Goal: Task Accomplishment & Management: Complete application form

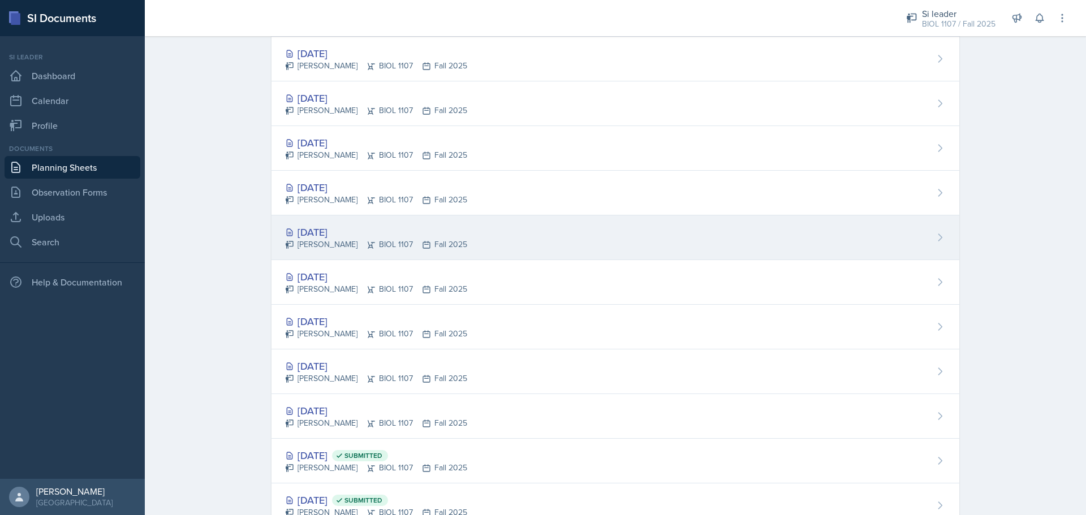
scroll to position [833, 0]
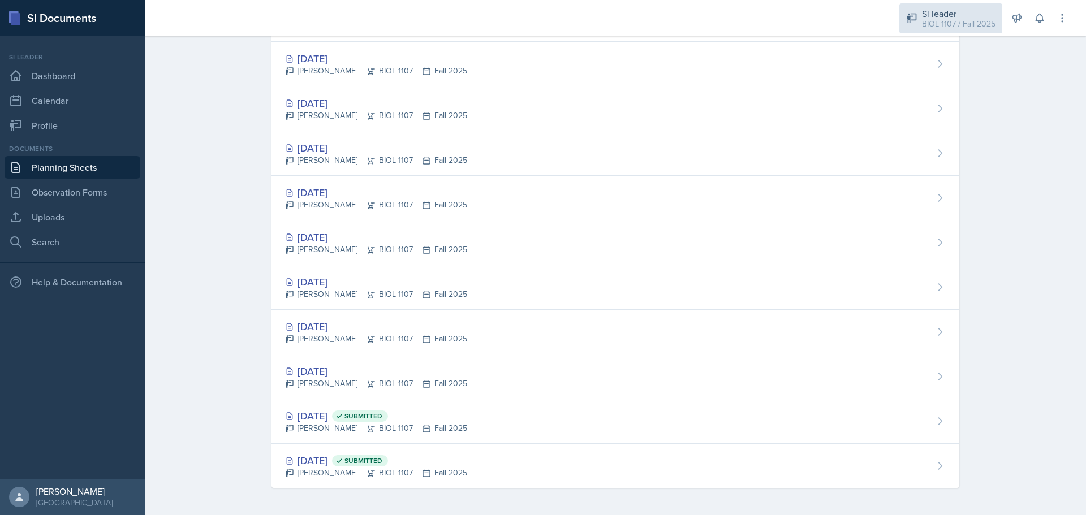
click at [952, 18] on div "BIOL 1107 / Fall 2025" at bounding box center [959, 24] width 74 height 12
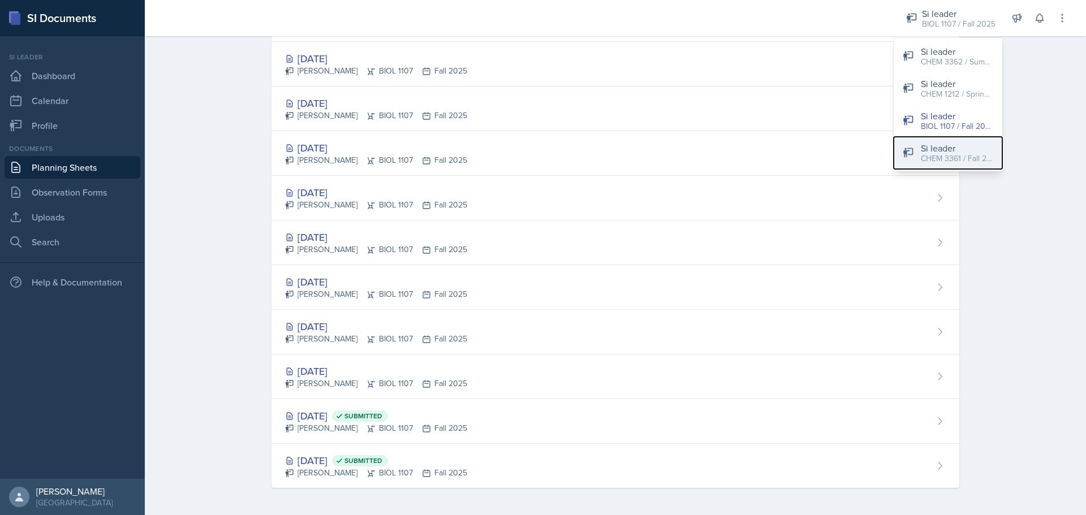
click at [969, 150] on div "Si leader" at bounding box center [957, 148] width 72 height 14
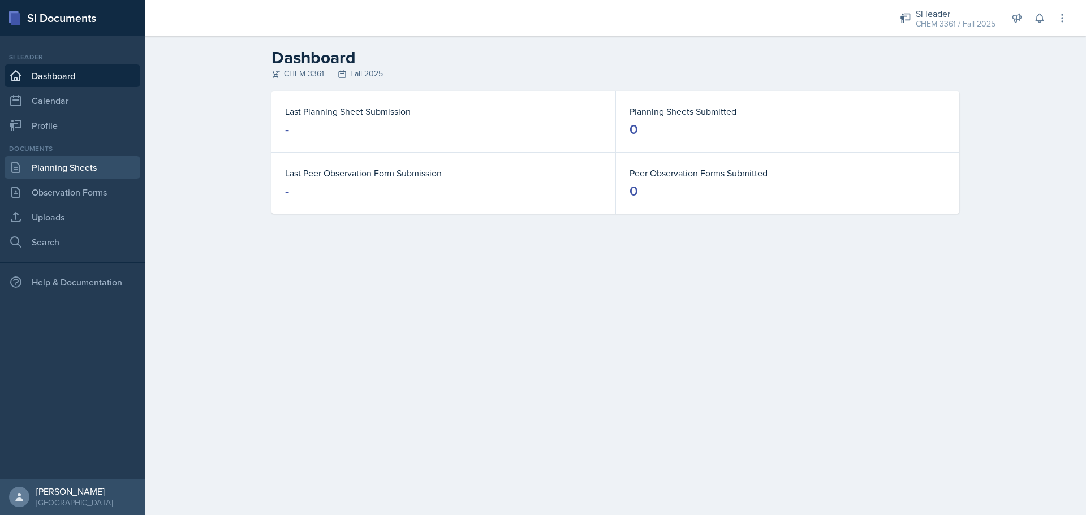
click at [91, 162] on link "Planning Sheets" at bounding box center [73, 167] width 136 height 23
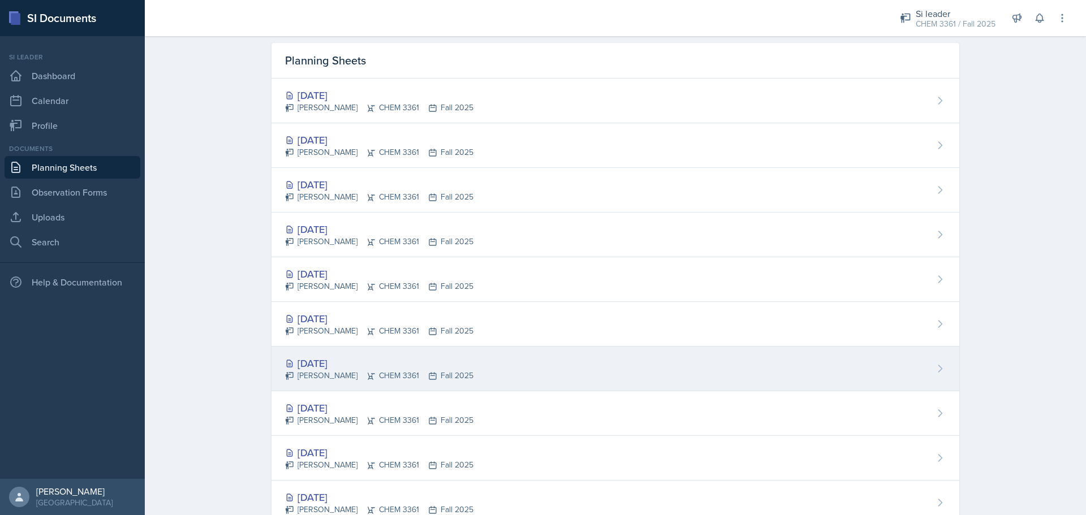
scroll to position [73, 0]
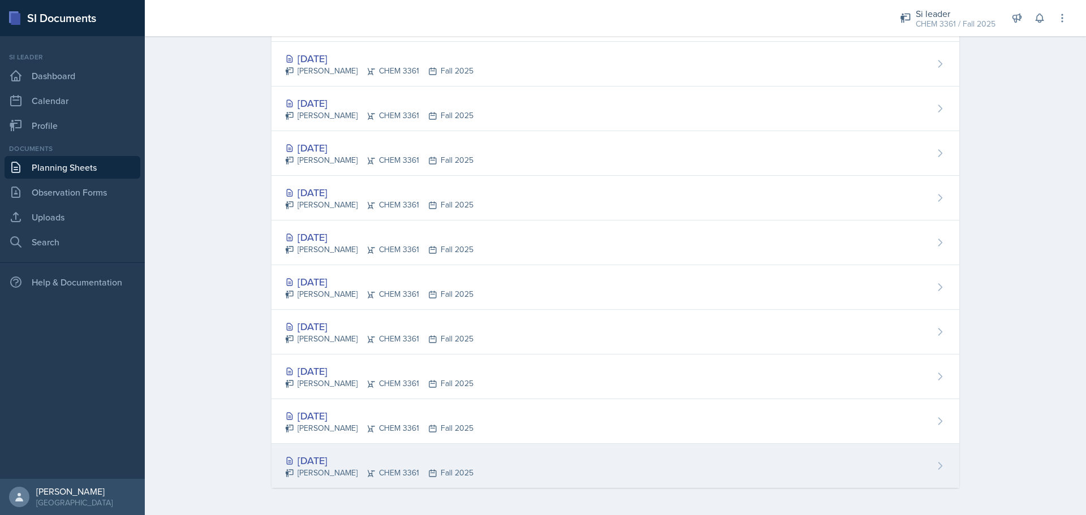
click at [385, 463] on div "[DATE]" at bounding box center [379, 460] width 188 height 15
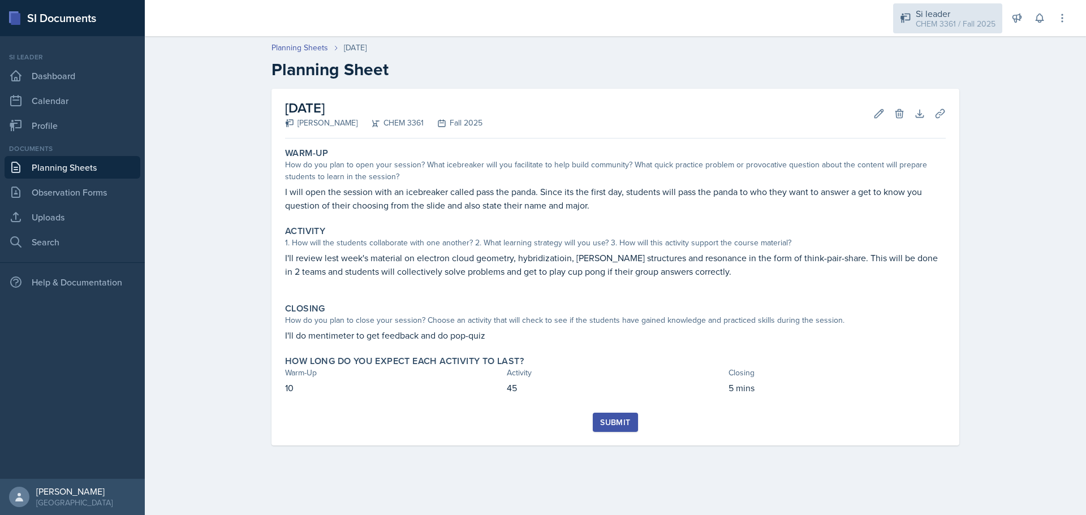
click at [936, 32] on div "Si leader CHEM 3361 / Fall 2025" at bounding box center [947, 18] width 109 height 30
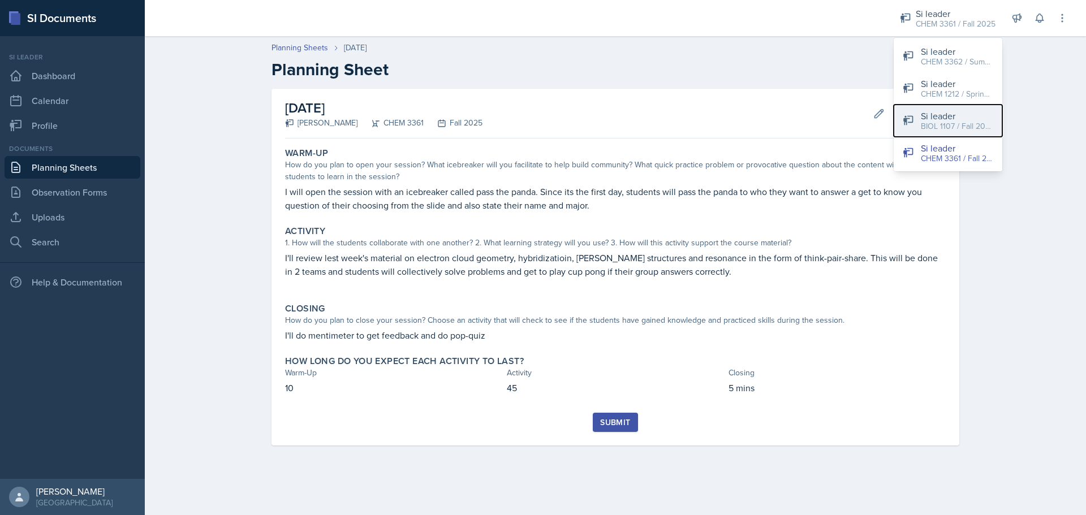
click at [949, 126] on div "BIOL 1107 / Fall 2025" at bounding box center [957, 127] width 72 height 12
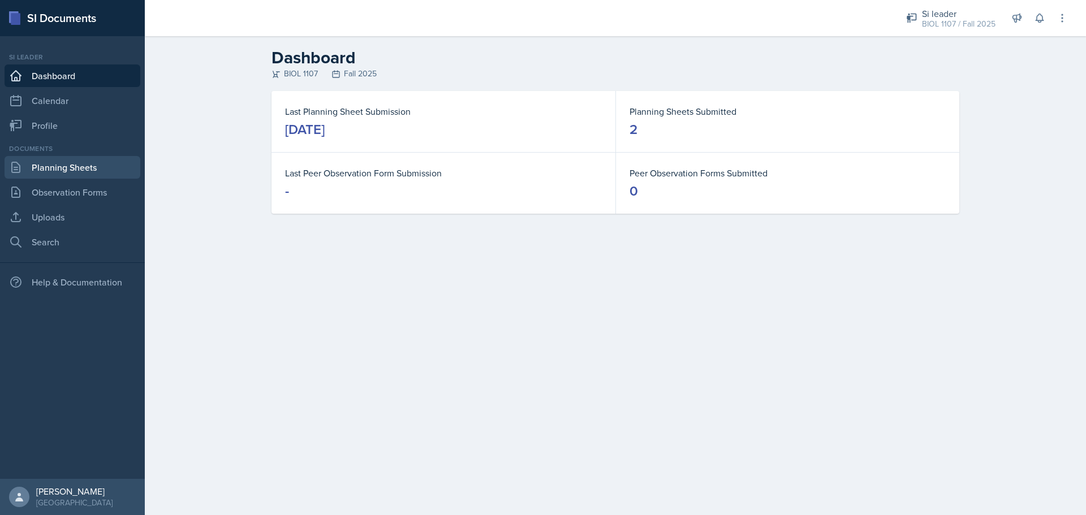
click at [90, 175] on link "Planning Sheets" at bounding box center [73, 167] width 136 height 23
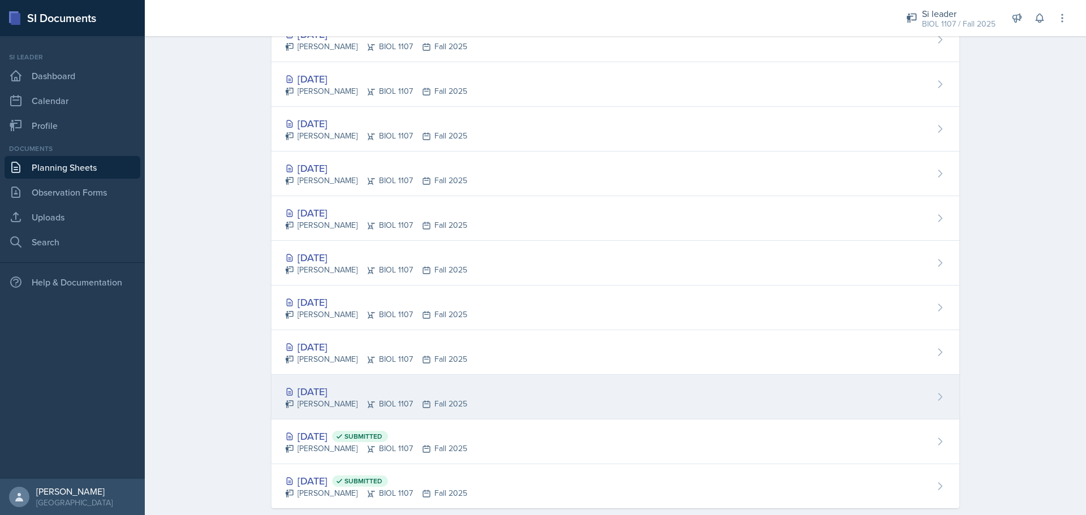
scroll to position [833, 0]
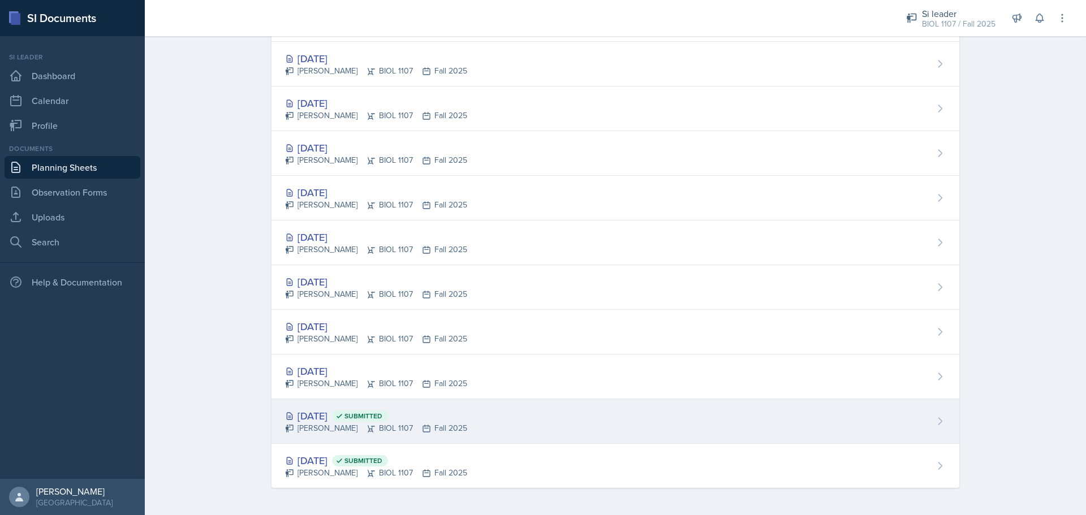
click at [335, 416] on div "[DATE] Submitted" at bounding box center [376, 415] width 182 height 15
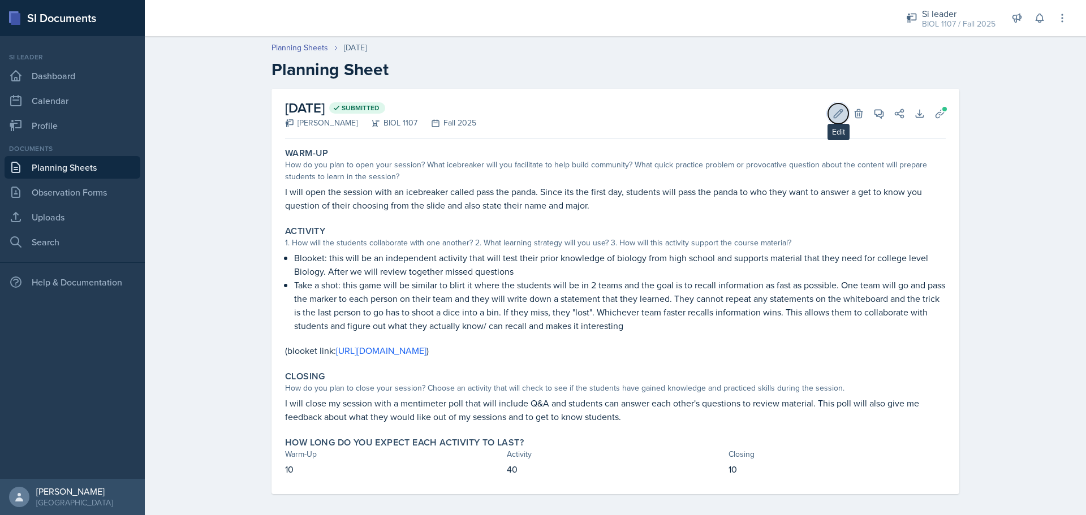
click at [833, 113] on icon at bounding box center [838, 113] width 11 height 11
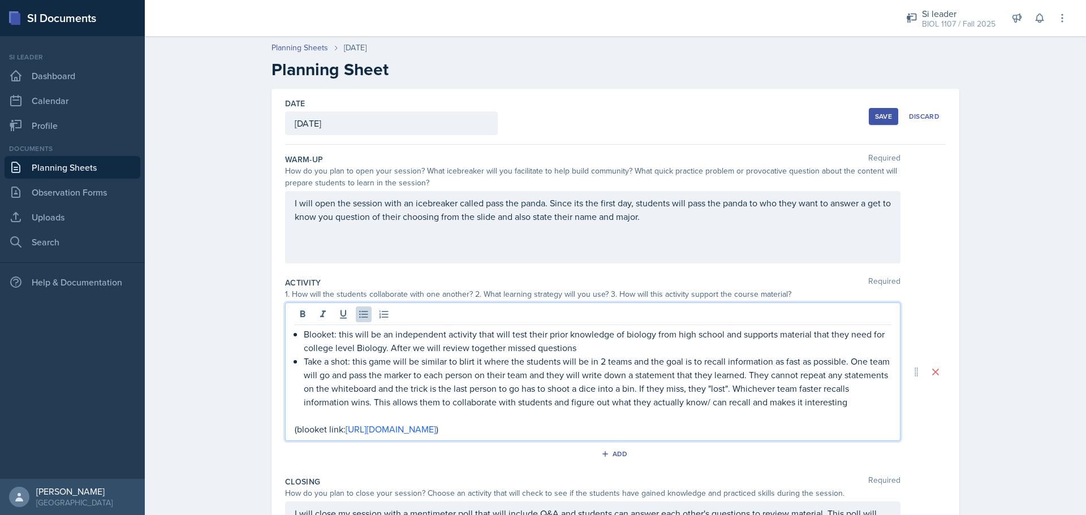
click at [343, 342] on ul "Blooket: this will be an independent activity that will test their prior knowle…" at bounding box center [597, 368] width 587 height 81
drag, startPoint x: 364, startPoint y: 362, endPoint x: 481, endPoint y: 366, distance: 117.8
click at [481, 366] on p "Blirt it: this game will be similar to blirt it where the students will be in 2…" at bounding box center [597, 382] width 587 height 54
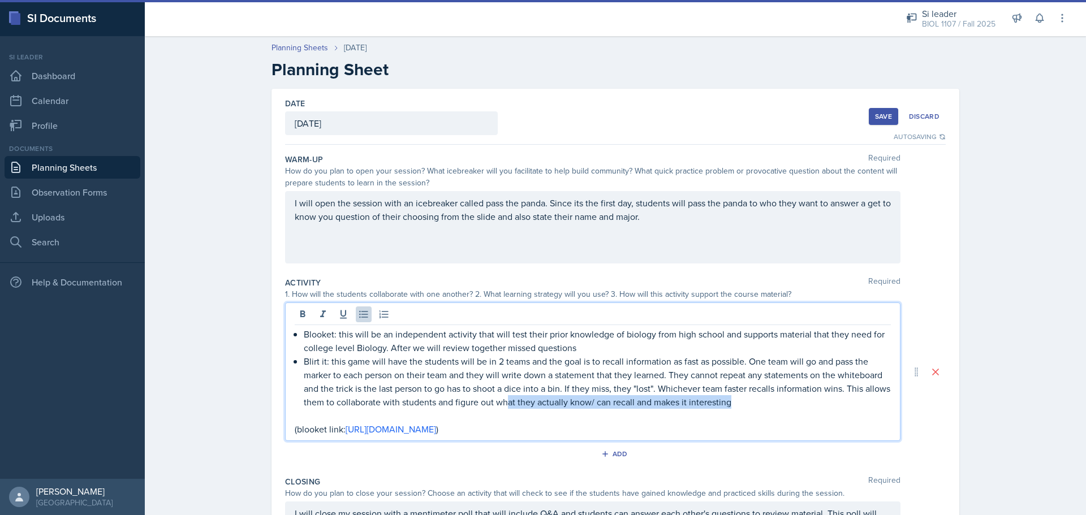
drag, startPoint x: 771, startPoint y: 402, endPoint x: 530, endPoint y: 401, distance: 241.0
click at [530, 401] on p "Blirt it: this game will have the students will be in 2 teams and the goal is t…" at bounding box center [597, 382] width 587 height 54
click at [778, 416] on p at bounding box center [593, 416] width 596 height 14
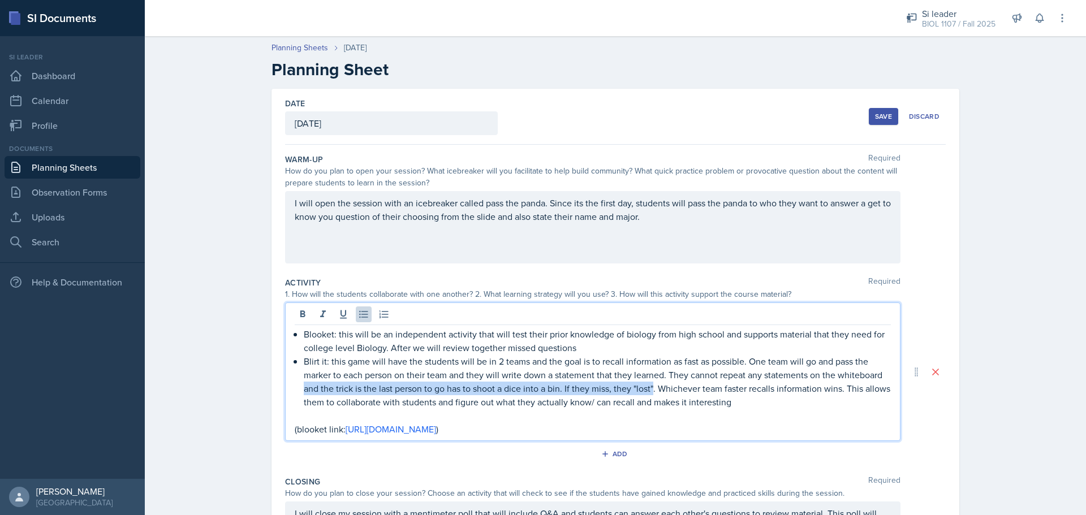
drag, startPoint x: 651, startPoint y: 389, endPoint x: 284, endPoint y: 393, distance: 366.6
click at [285, 393] on div "Blooket: this will be an independent activity that will test their prior knowle…" at bounding box center [593, 372] width 616 height 139
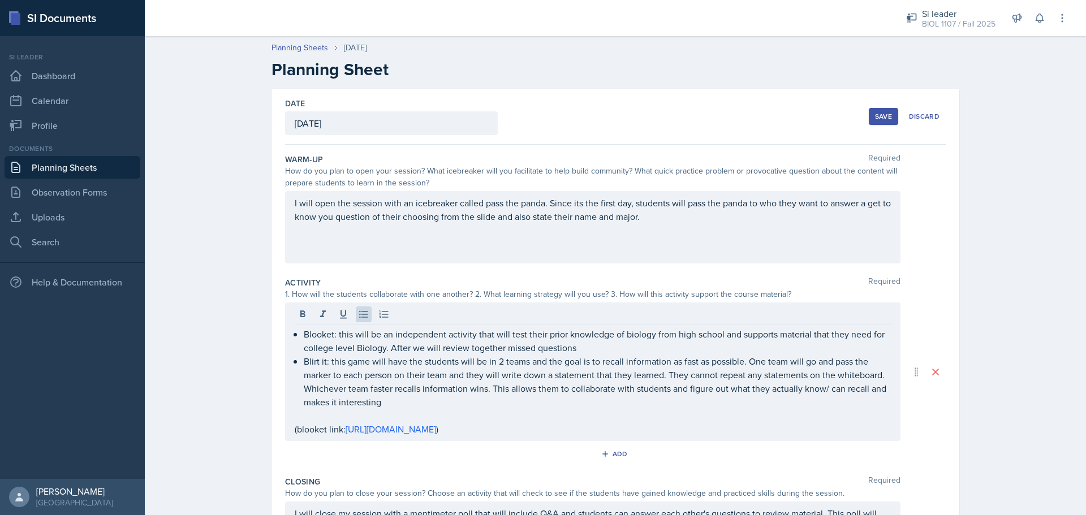
click at [225, 415] on div "Planning Sheets [DATE] Planning Sheet Date [DATE] [DATE] 27 28 29 30 31 1 2 3 4…" at bounding box center [615, 357] width 941 height 652
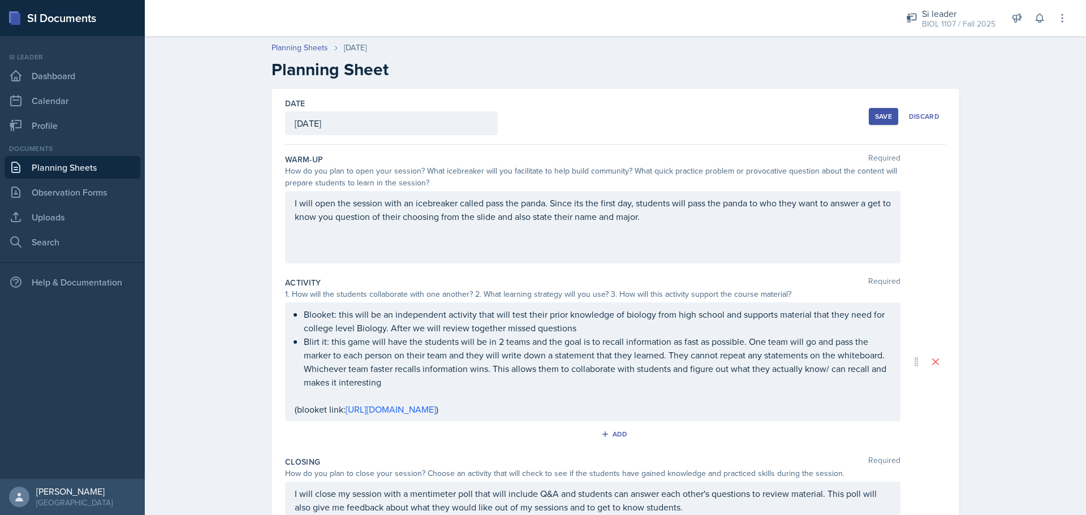
click at [875, 114] on div "Save" at bounding box center [883, 116] width 17 height 9
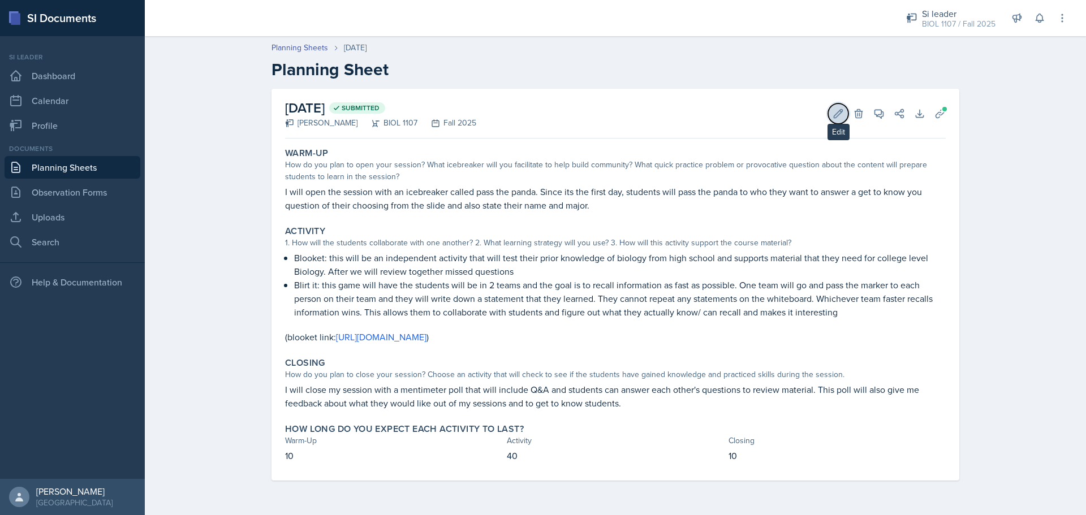
click at [836, 118] on icon at bounding box center [838, 113] width 11 height 11
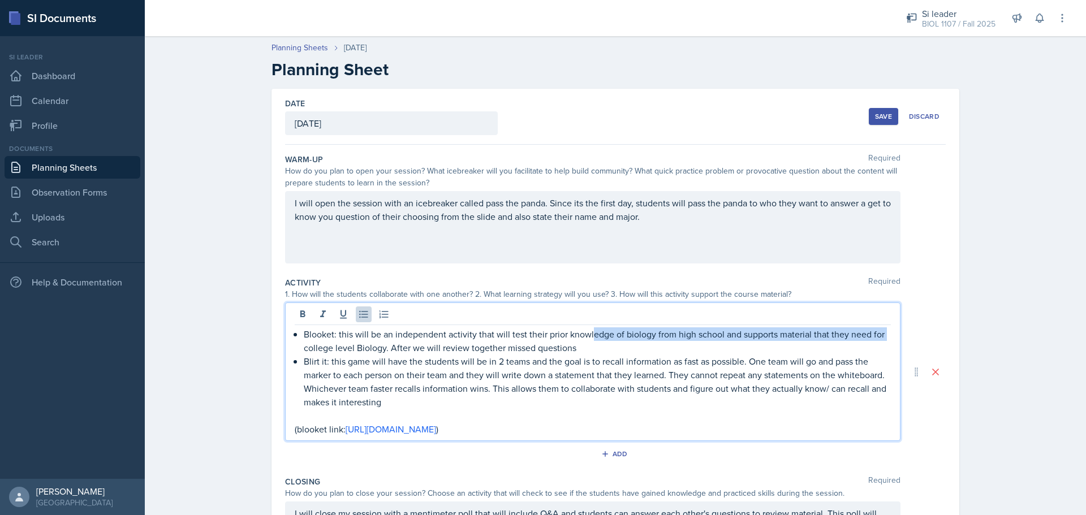
drag, startPoint x: 587, startPoint y: 329, endPoint x: 152, endPoint y: 349, distance: 435.5
click at [152, 349] on div "Planning Sheets [DATE] Planning Sheet Date [DATE] [DATE] 27 28 29 30 31 1 2 3 4…" at bounding box center [615, 357] width 941 height 652
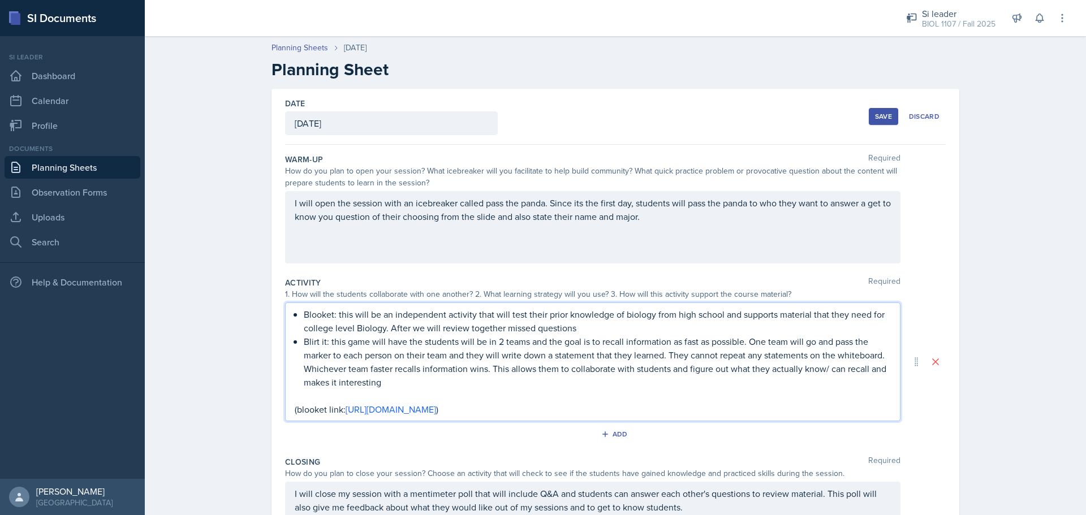
drag, startPoint x: 622, startPoint y: 333, endPoint x: 614, endPoint y: 329, distance: 9.1
click at [620, 333] on p "Blooket: this will be an independent activity that will test their prior knowle…" at bounding box center [597, 321] width 587 height 27
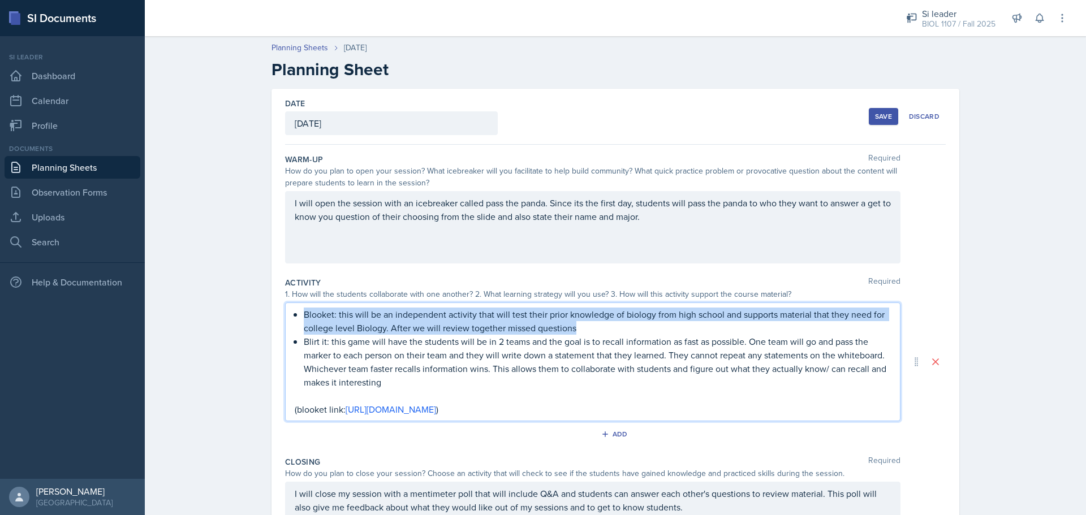
drag, startPoint x: 614, startPoint y: 329, endPoint x: 169, endPoint y: 305, distance: 445.3
click at [169, 305] on div "Planning Sheets [DATE] Planning Sheet Date [DATE] [DATE] 27 28 29 30 31 1 2 3 4…" at bounding box center [615, 347] width 941 height 632
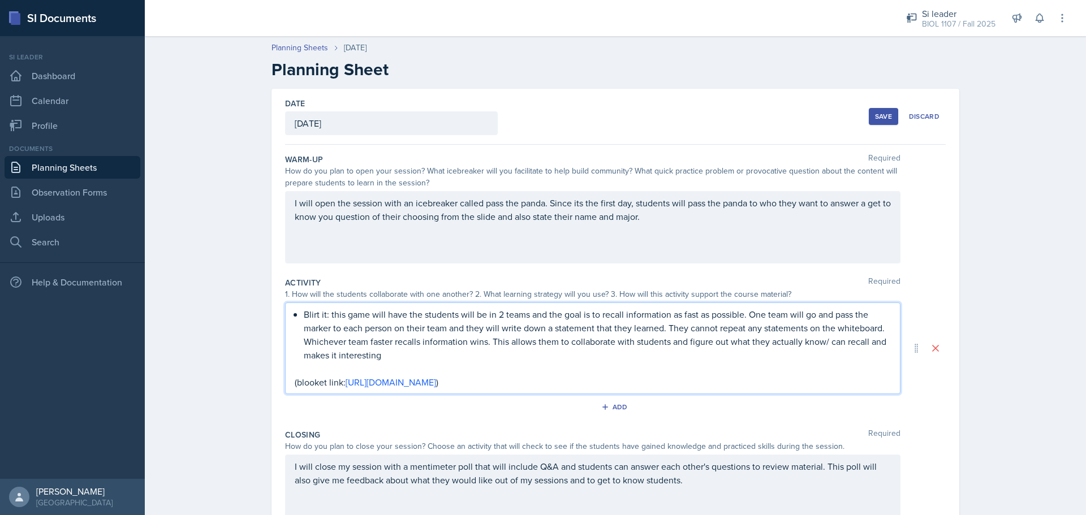
click at [394, 356] on p "Blirt it: this game will have the students will be in 2 teams and the goal is t…" at bounding box center [597, 335] width 587 height 54
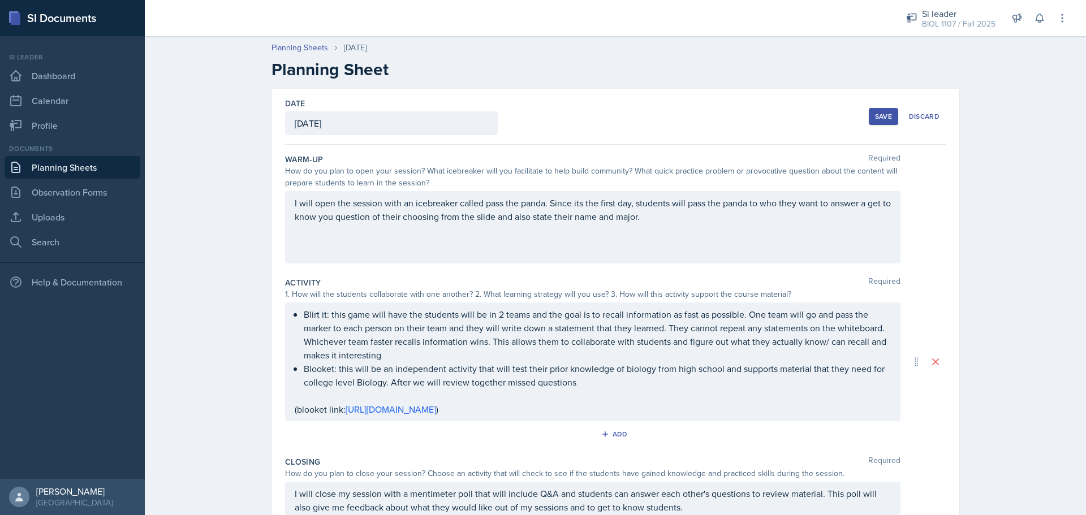
click at [869, 112] on button "Save" at bounding box center [883, 116] width 29 height 17
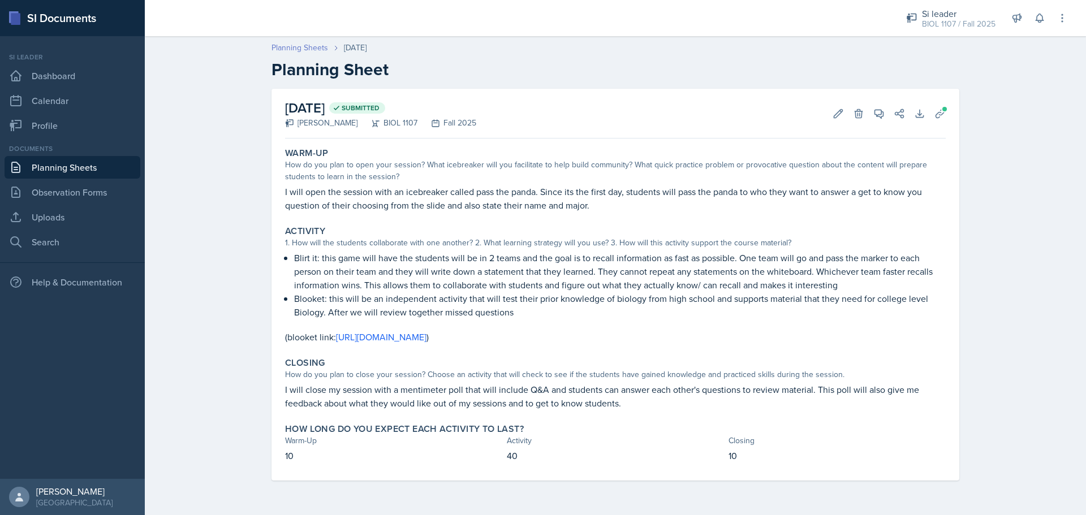
click at [317, 44] on link "Planning Sheets" at bounding box center [300, 48] width 57 height 12
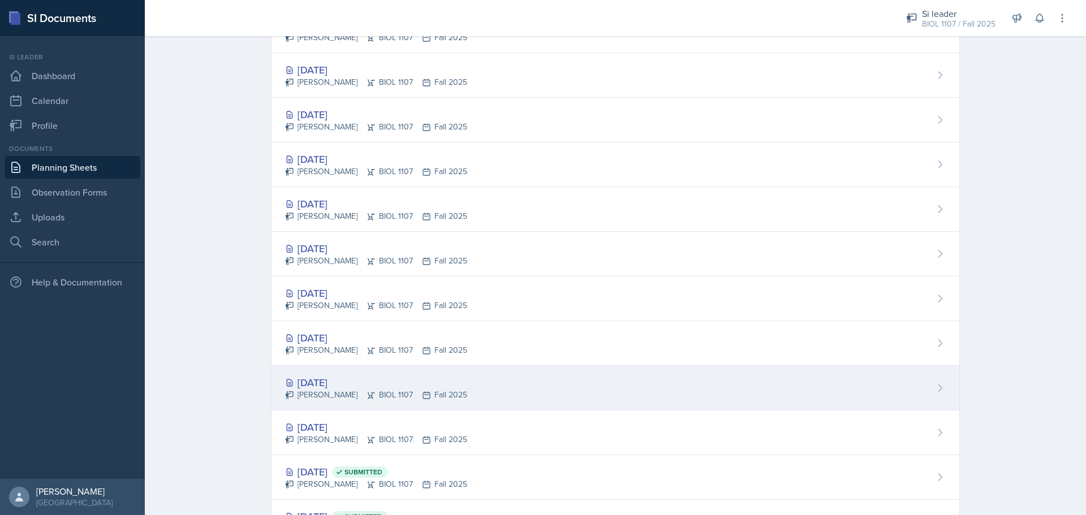
scroll to position [833, 0]
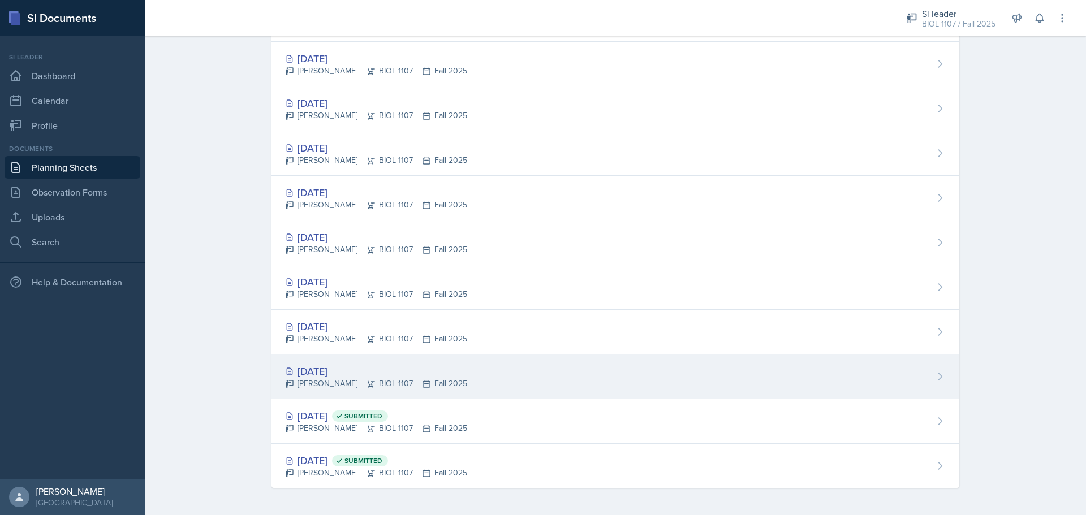
click at [332, 381] on div "[PERSON_NAME] BIOL 1107 Fall 2025" at bounding box center [376, 384] width 182 height 12
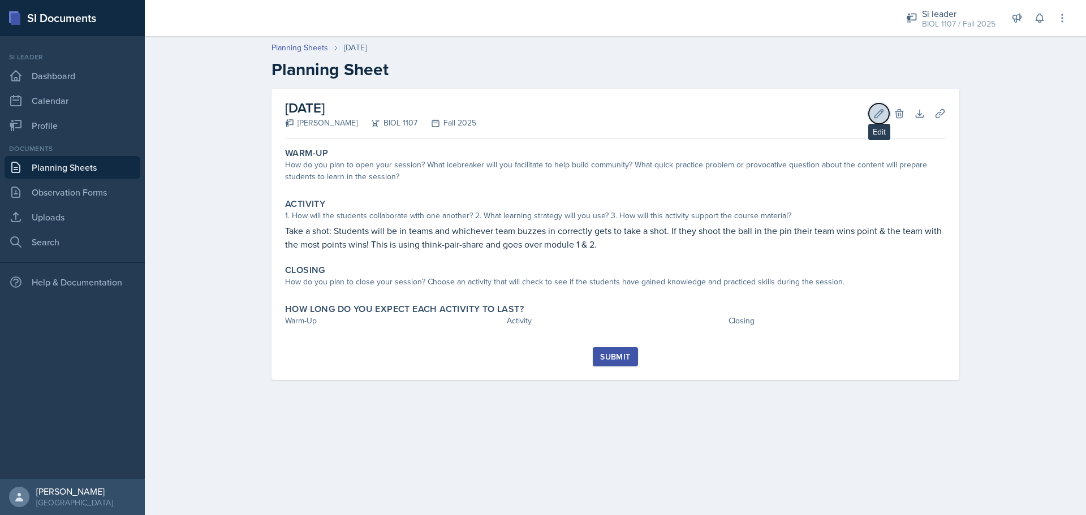
click at [875, 119] on icon at bounding box center [878, 113] width 11 height 11
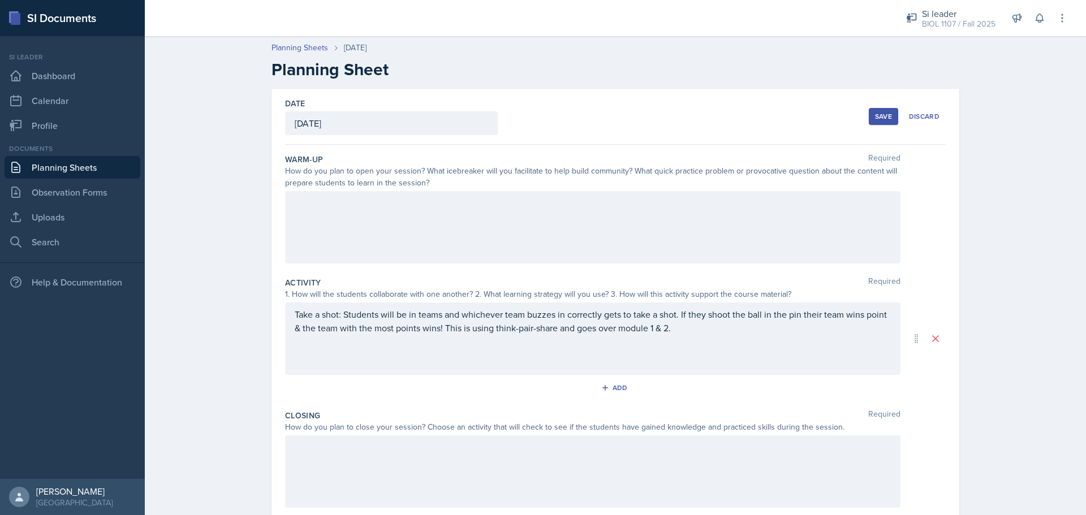
click at [687, 217] on div at bounding box center [593, 227] width 616 height 72
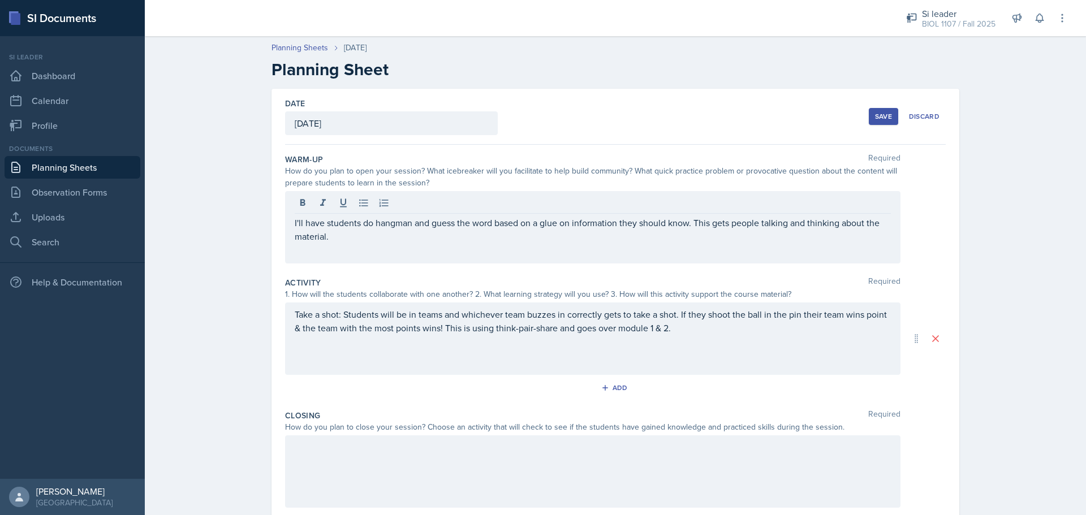
click at [365, 466] on div at bounding box center [593, 472] width 616 height 72
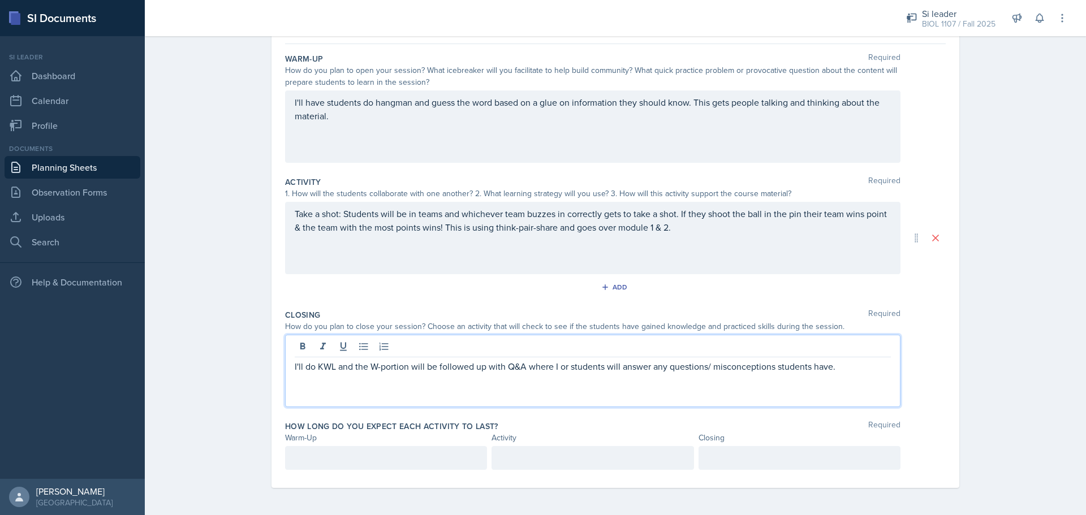
click at [859, 461] on p at bounding box center [799, 458] width 183 height 14
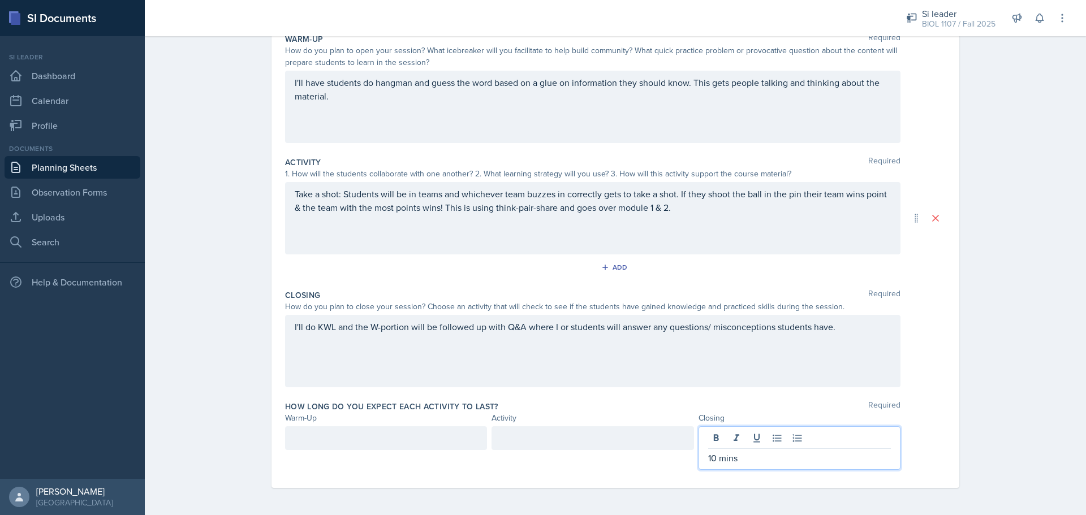
click at [437, 433] on div at bounding box center [386, 439] width 202 height 24
click at [616, 437] on div at bounding box center [593, 439] width 202 height 24
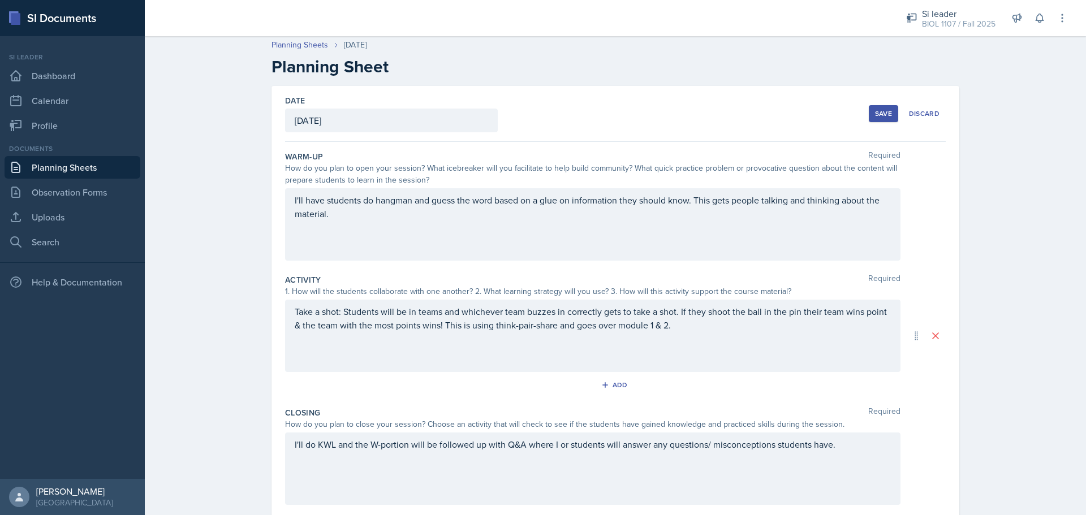
scroll to position [0, 0]
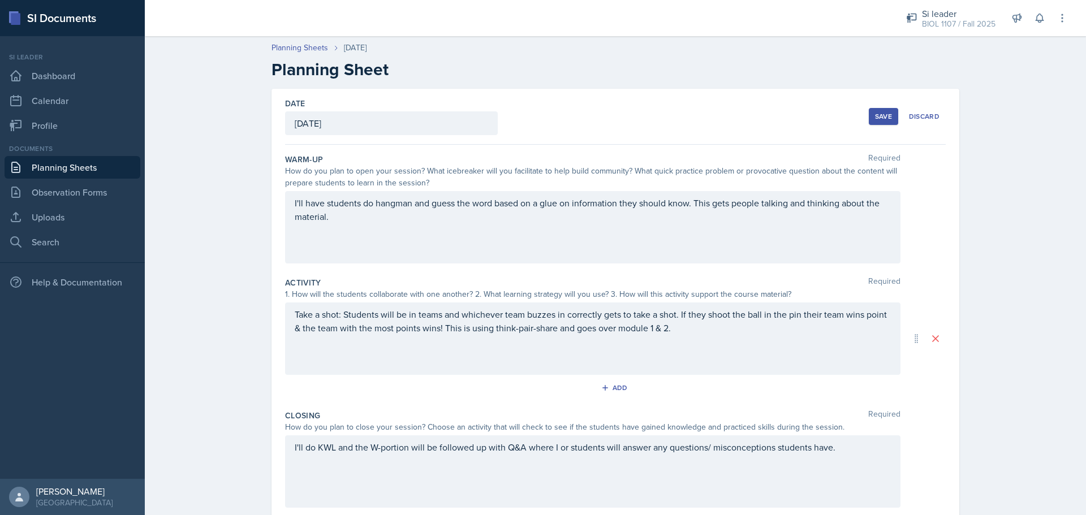
click at [880, 118] on div "Save" at bounding box center [883, 116] width 17 height 9
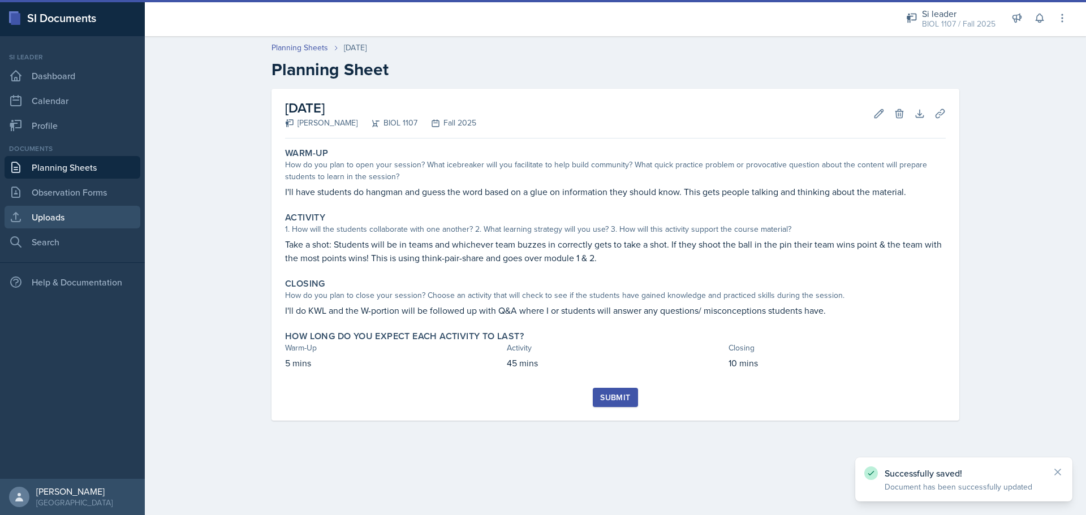
click at [76, 214] on link "Uploads" at bounding box center [73, 217] width 136 height 23
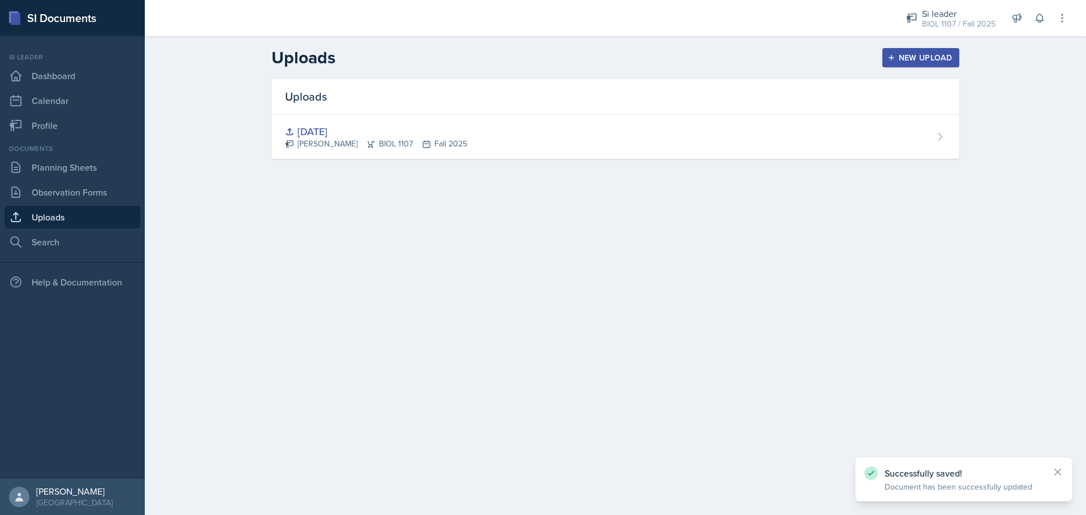
click at [931, 60] on div "New Upload" at bounding box center [921, 57] width 63 height 9
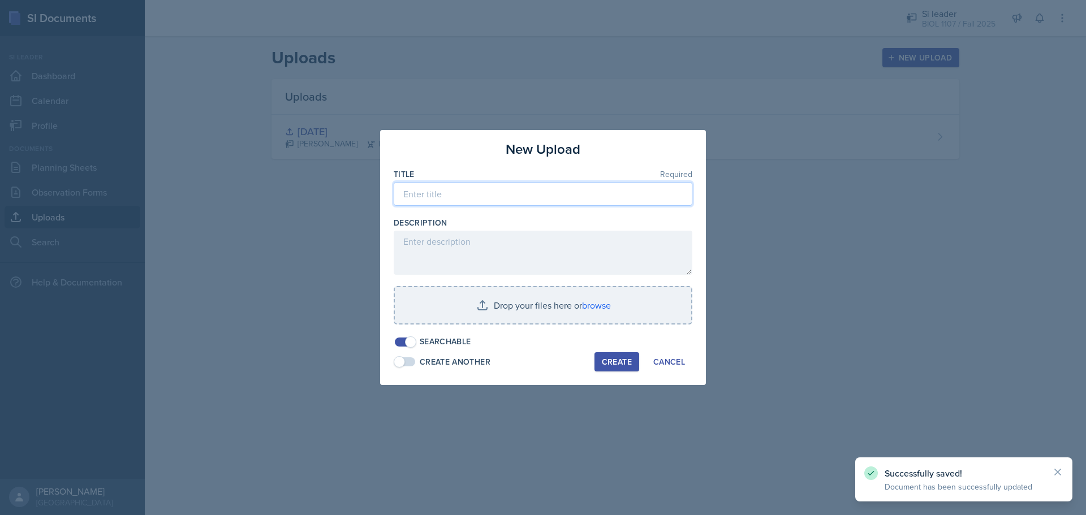
click at [615, 192] on input at bounding box center [543, 194] width 299 height 24
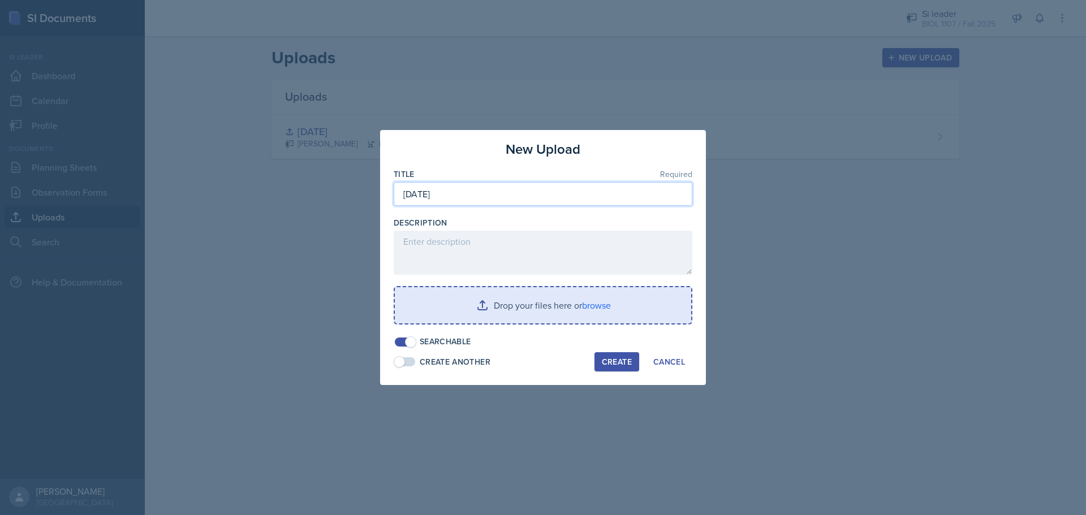
type input "[DATE]"
click at [531, 302] on input "file" at bounding box center [543, 305] width 296 height 36
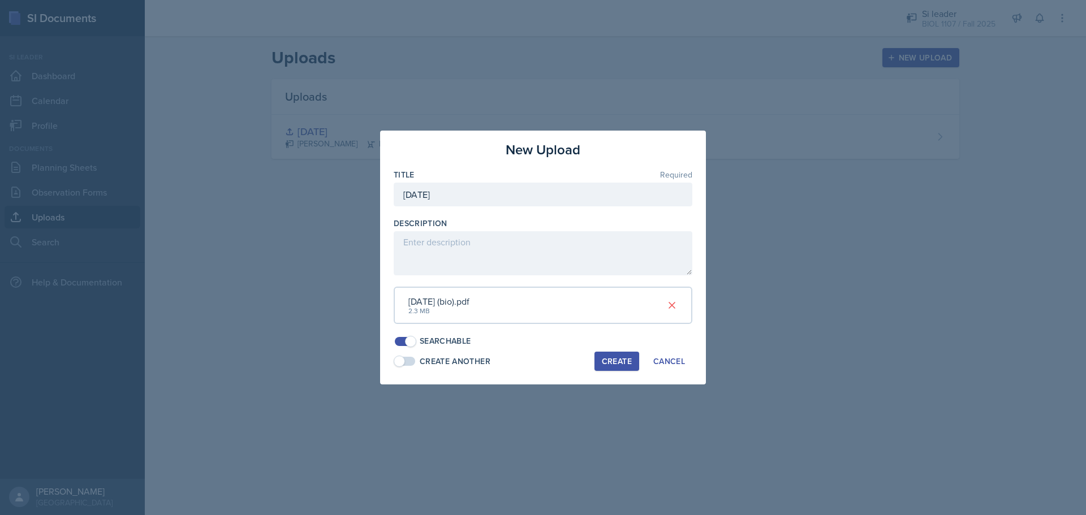
click at [607, 365] on div "Create" at bounding box center [617, 361] width 30 height 9
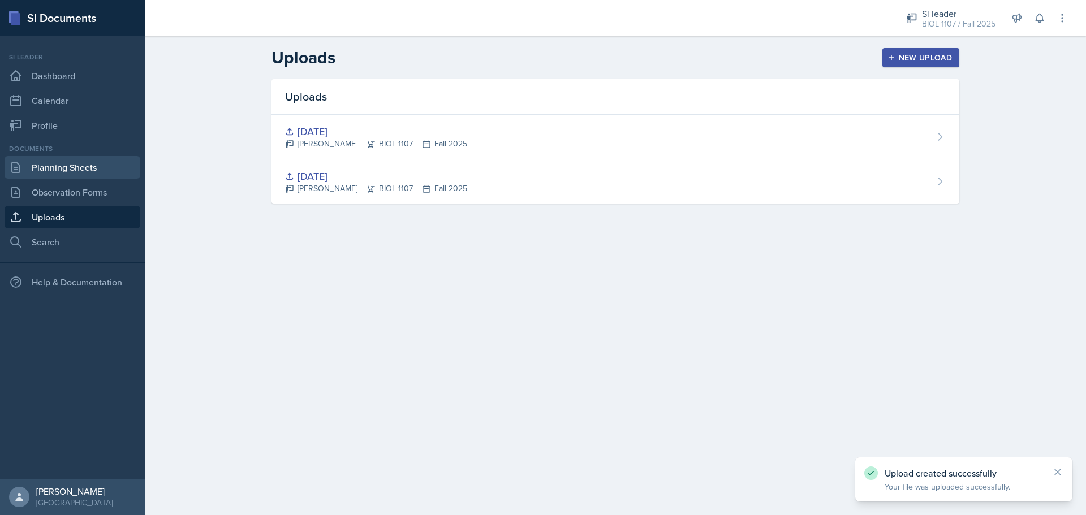
click at [81, 165] on link "Planning Sheets" at bounding box center [73, 167] width 136 height 23
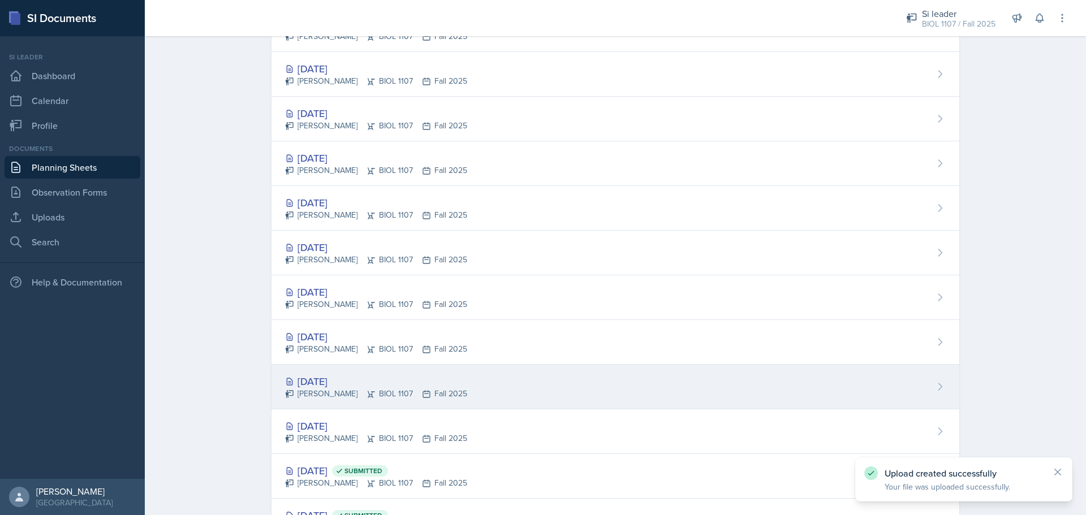
scroll to position [833, 0]
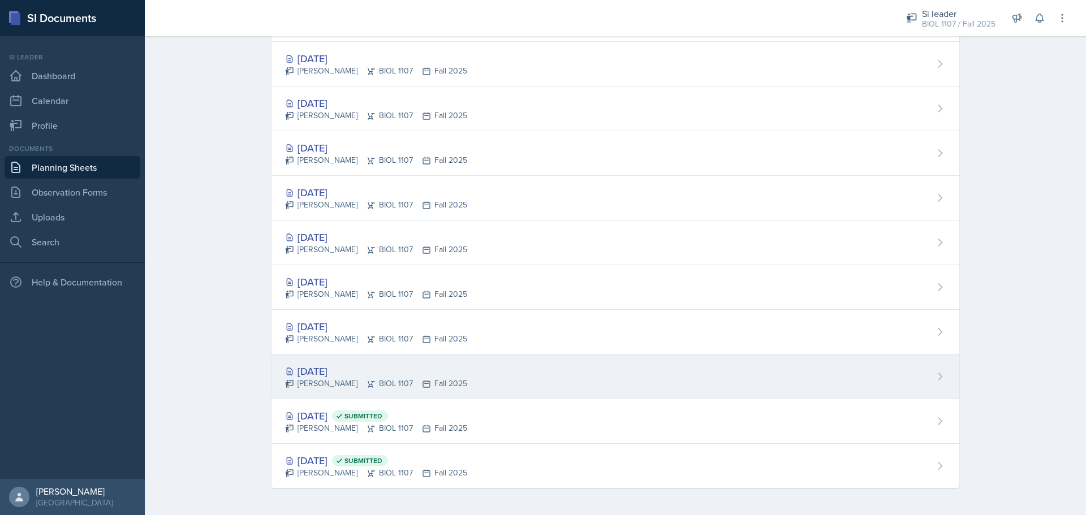
click at [327, 378] on div "[PERSON_NAME] BIOL 1107 Fall 2025" at bounding box center [376, 384] width 182 height 12
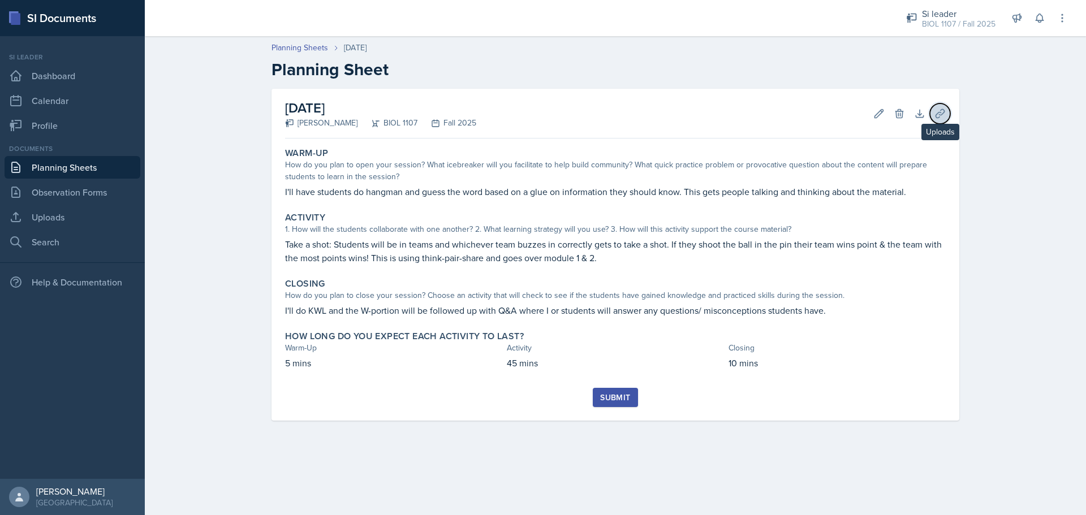
click at [944, 114] on icon at bounding box center [940, 113] width 11 height 11
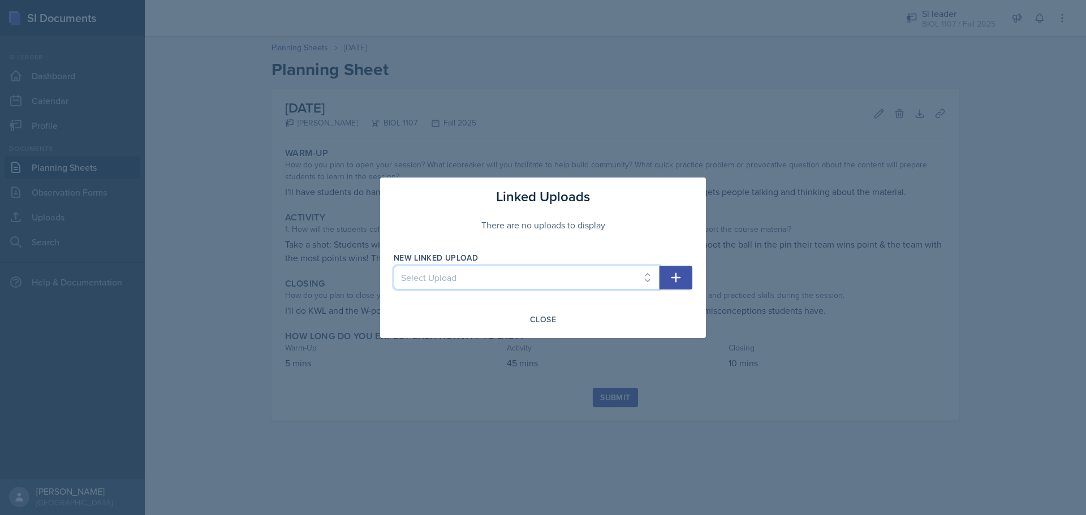
click at [554, 279] on select "Select Upload [DATE] [DATE]" at bounding box center [527, 278] width 266 height 24
select select "be2a3275-55a7-4894-b5f0-3867b1371205"
click at [394, 266] on select "Select Upload [DATE] [DATE]" at bounding box center [527, 278] width 266 height 24
click at [678, 277] on icon "button" at bounding box center [676, 278] width 14 height 14
select select
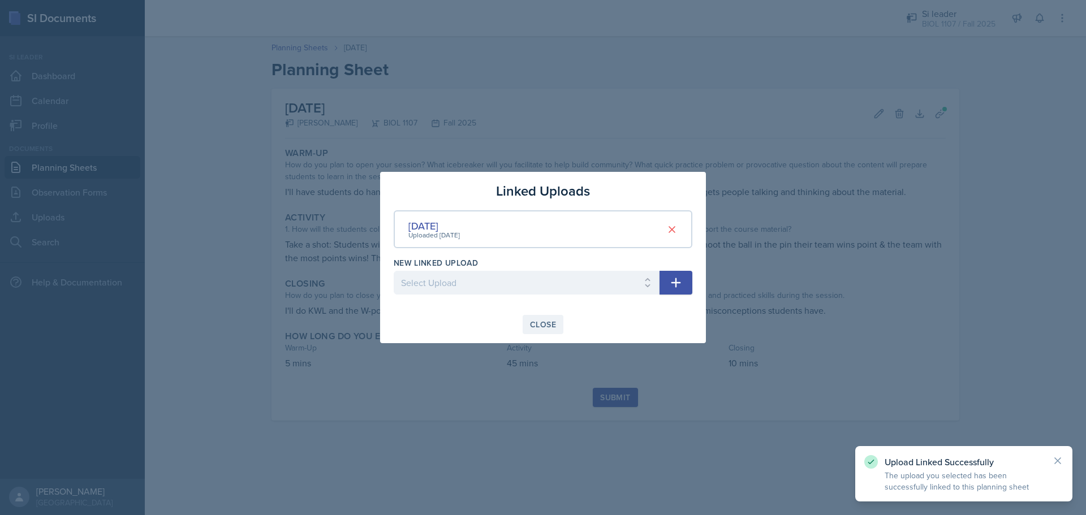
click at [548, 325] on div "Close" at bounding box center [543, 324] width 26 height 9
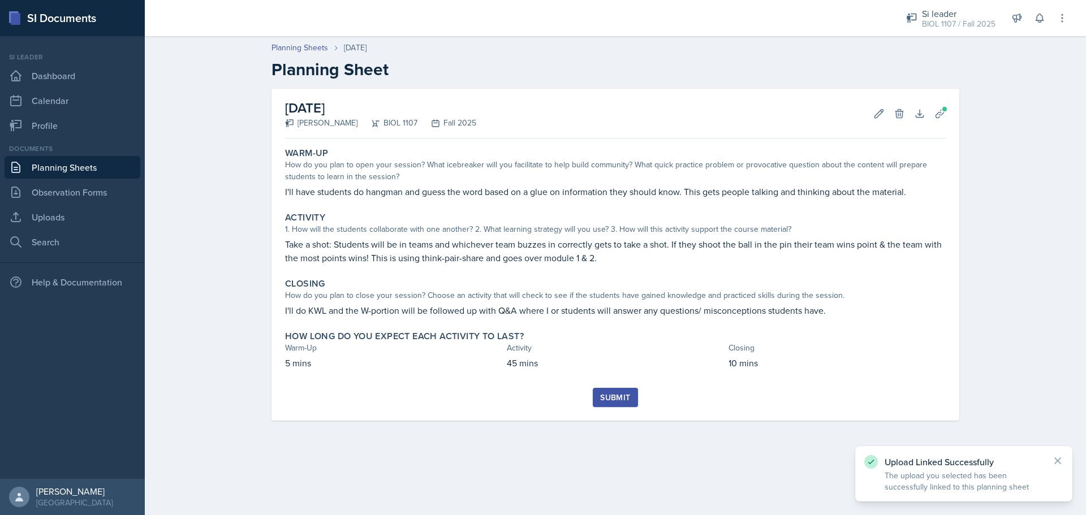
click at [607, 402] on div "Submit" at bounding box center [615, 397] width 30 height 9
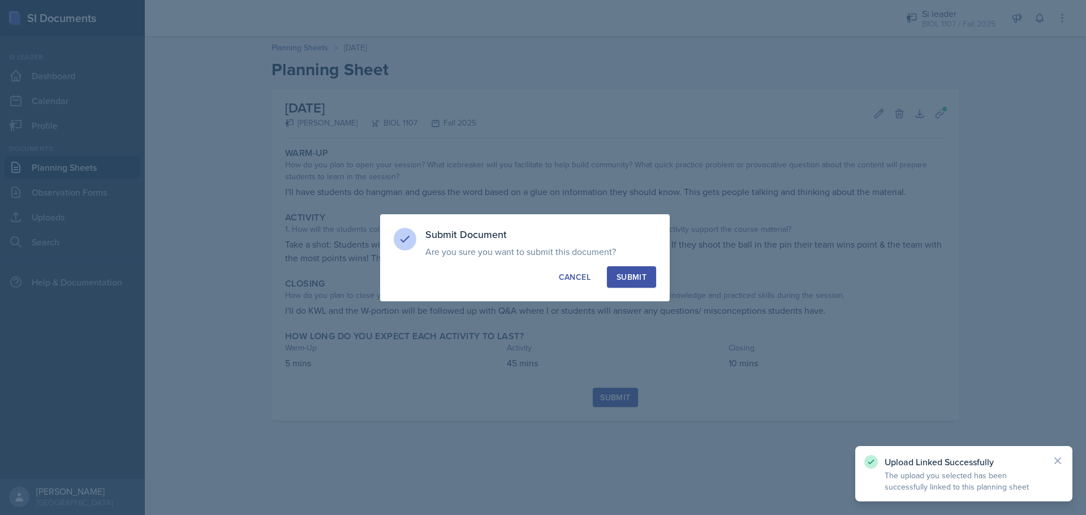
click at [622, 279] on div "Submit" at bounding box center [632, 277] width 30 height 11
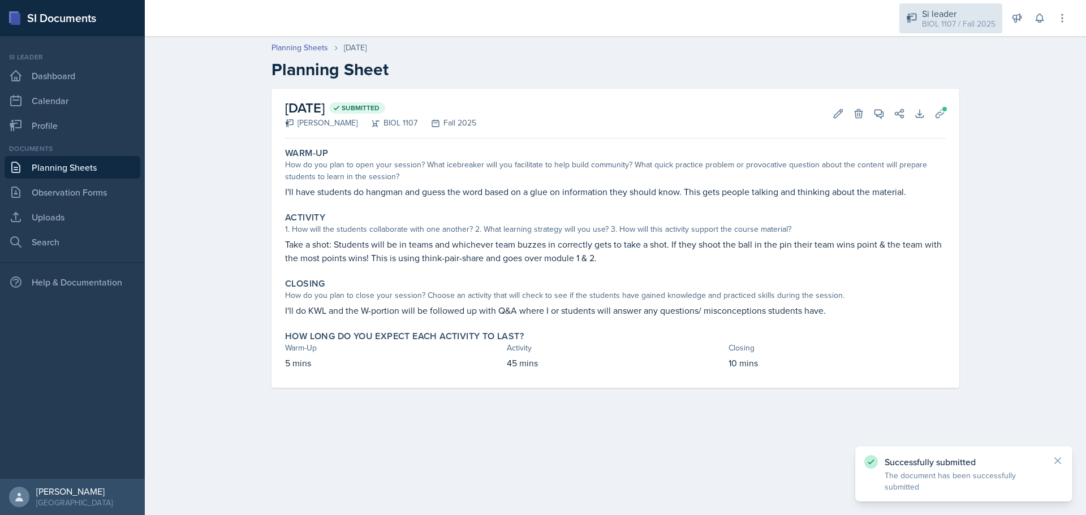
click at [962, 21] on div "BIOL 1107 / Fall 2025" at bounding box center [959, 24] width 74 height 12
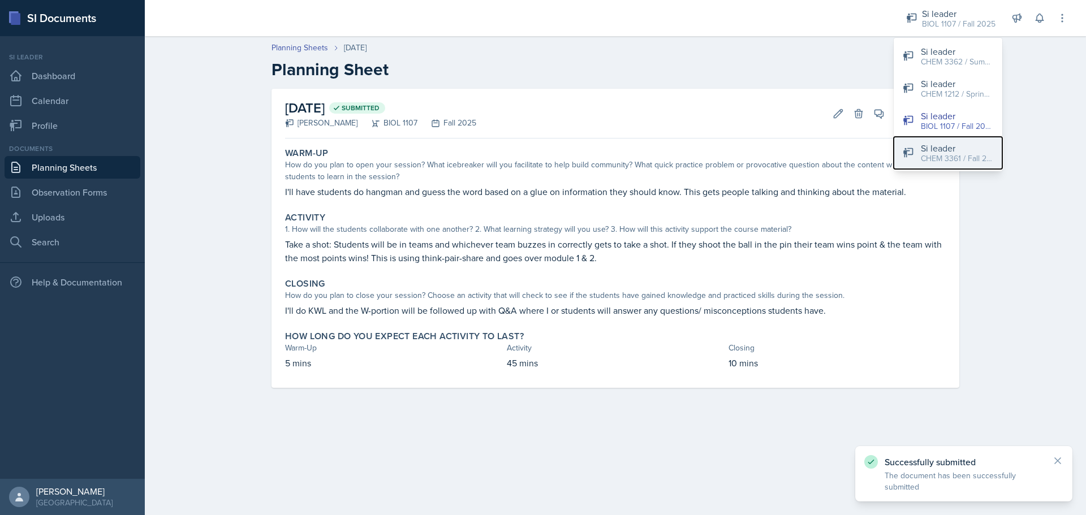
click at [948, 153] on div "CHEM 3361 / Fall 2025" at bounding box center [957, 159] width 72 height 12
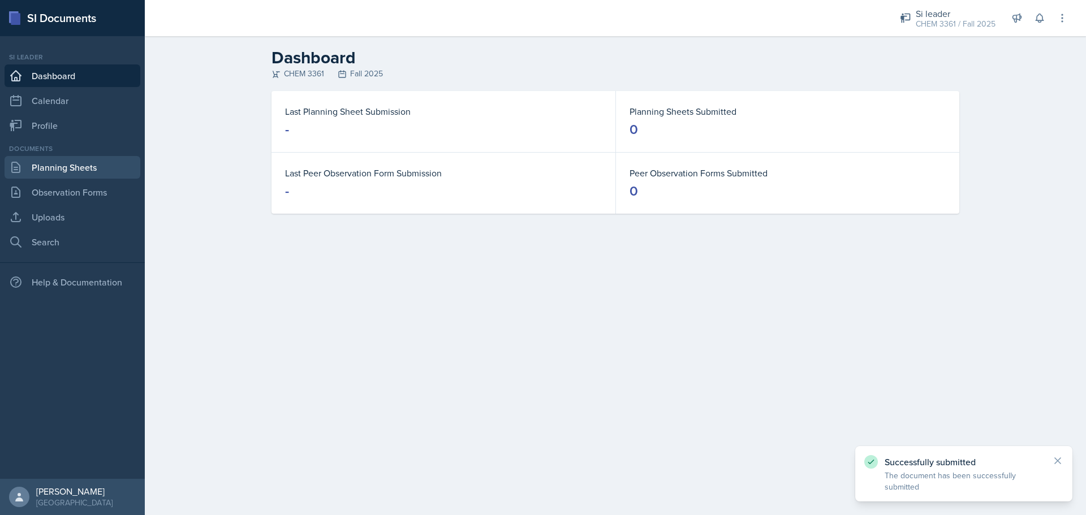
click at [41, 169] on link "Planning Sheets" at bounding box center [73, 167] width 136 height 23
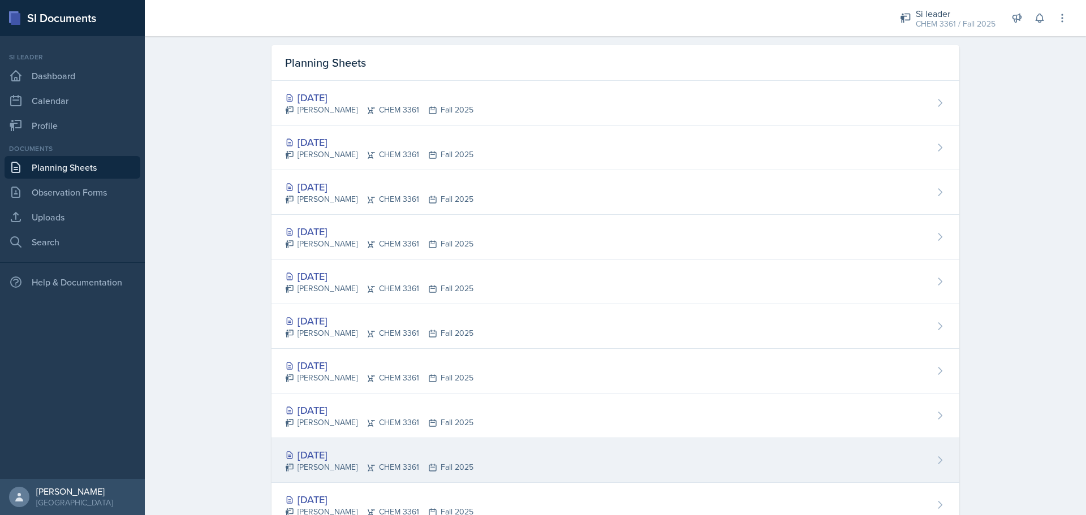
scroll to position [73, 0]
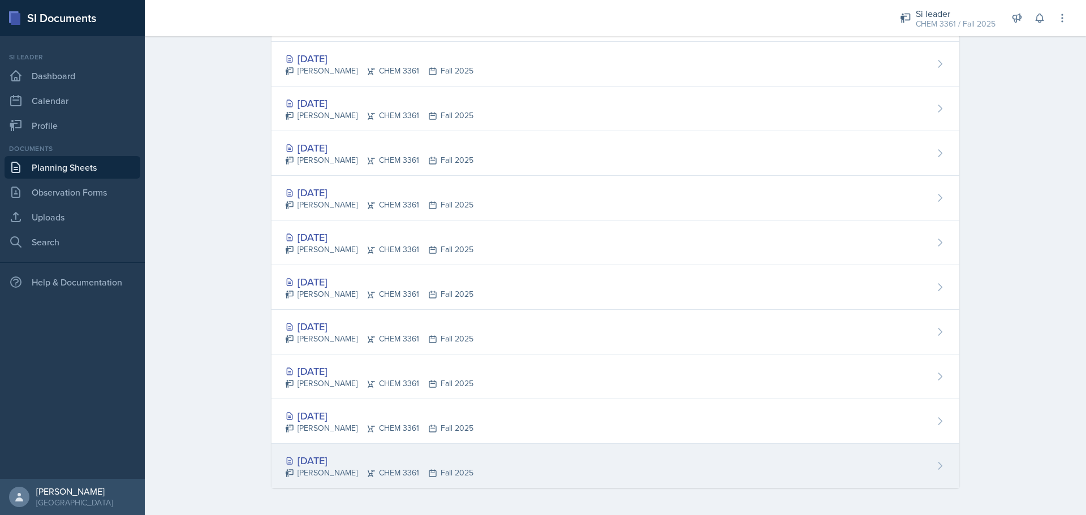
click at [428, 470] on icon at bounding box center [432, 473] width 9 height 9
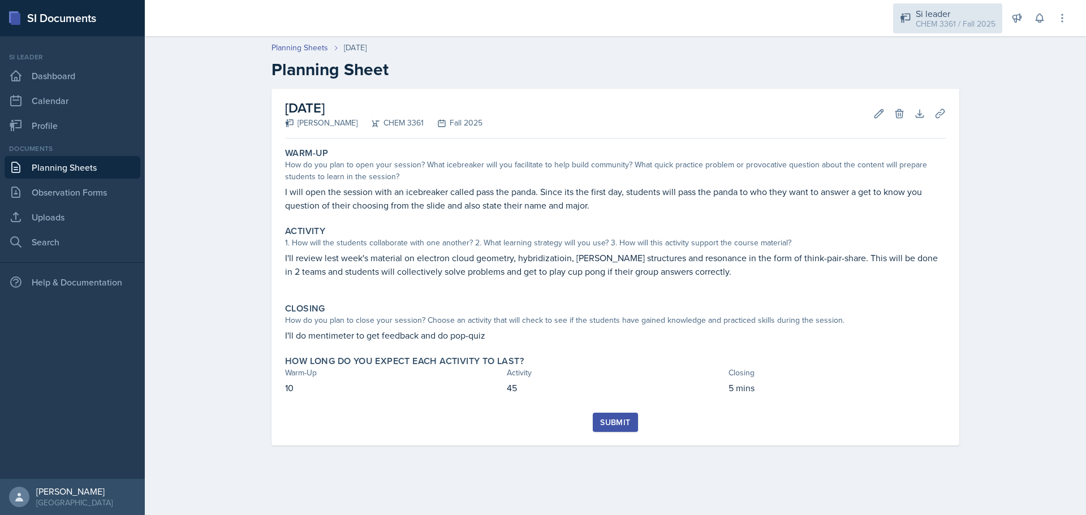
click at [970, 3] on div "Si leader CHEM 3361 / Fall 2025" at bounding box center [947, 18] width 109 height 30
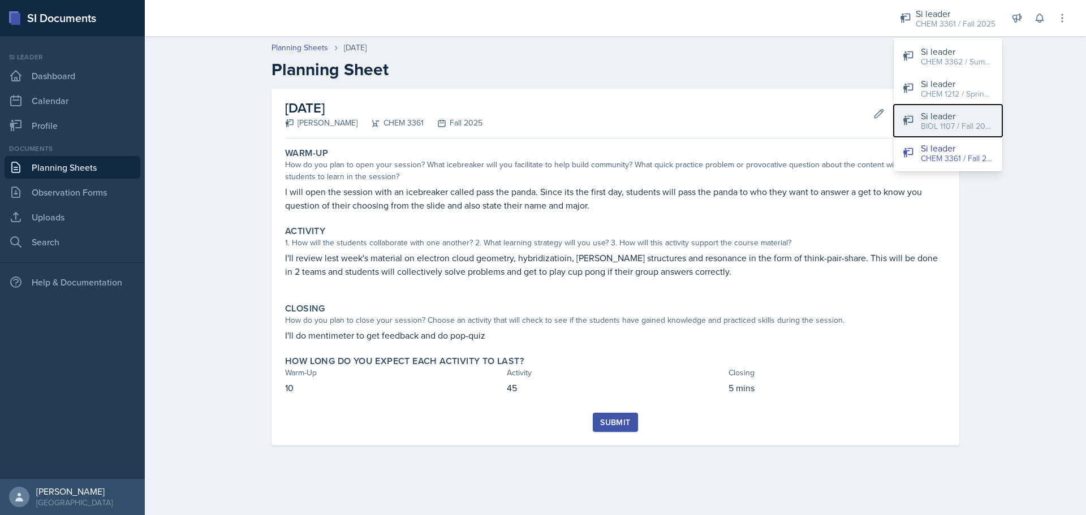
click at [956, 118] on div "Si leader" at bounding box center [957, 116] width 72 height 14
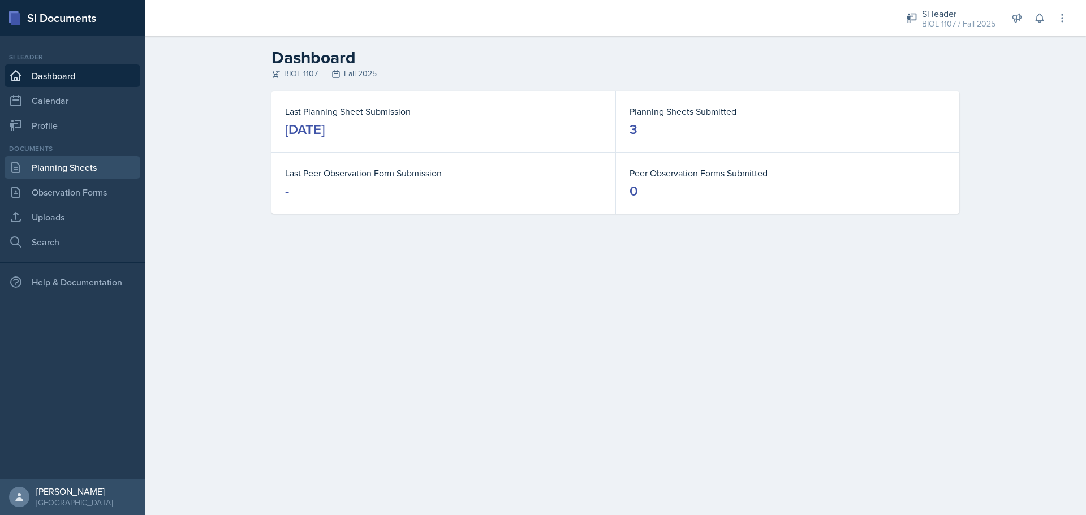
click at [37, 173] on link "Planning Sheets" at bounding box center [73, 167] width 136 height 23
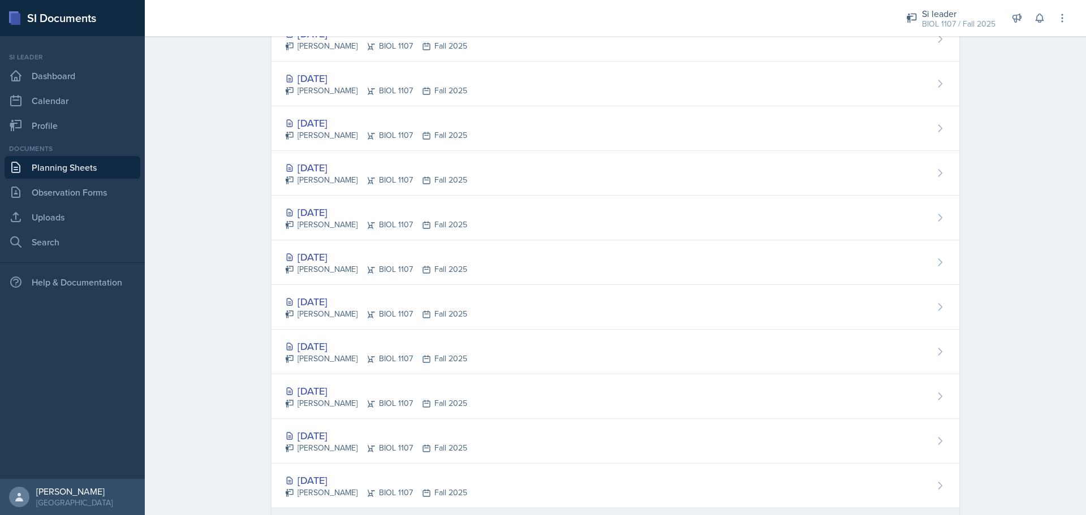
scroll to position [833, 0]
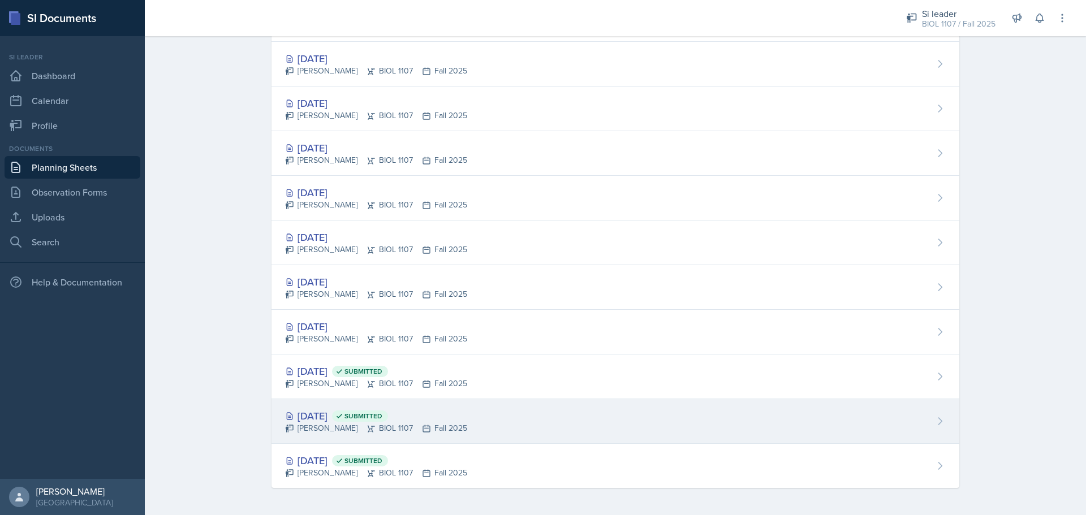
click at [341, 415] on div "[DATE] Submitted" at bounding box center [376, 415] width 182 height 15
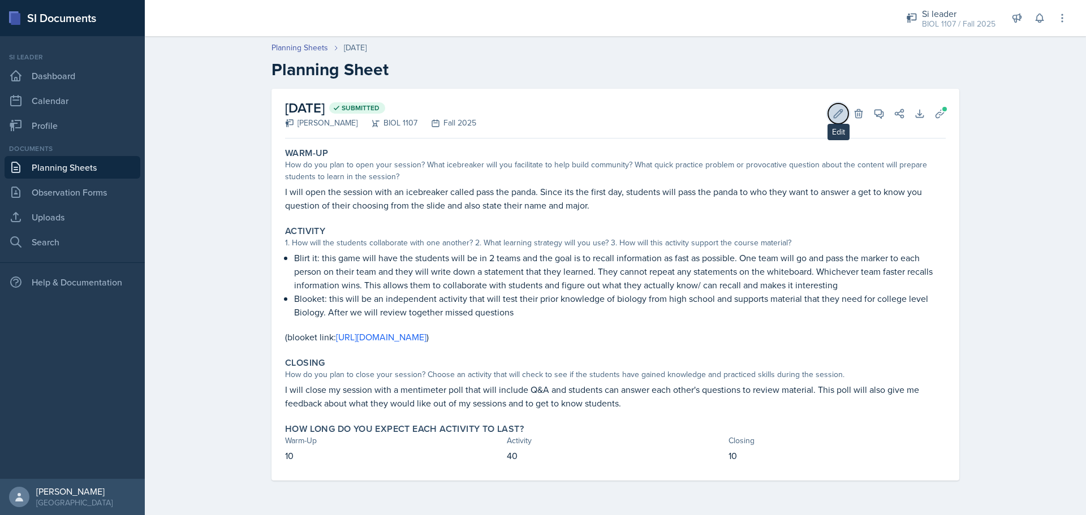
click at [839, 117] on icon at bounding box center [838, 113] width 11 height 11
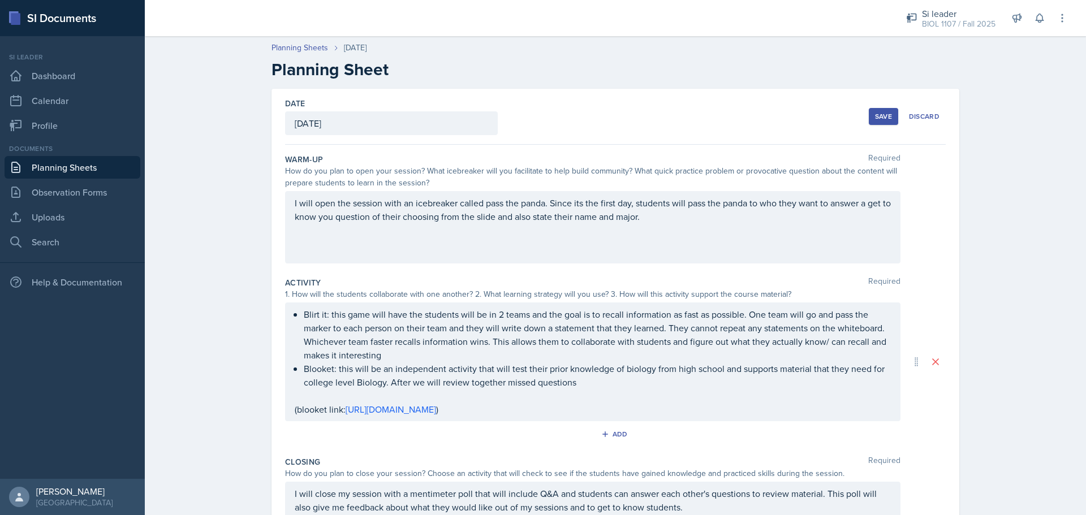
click at [705, 214] on div "I will open the session with an icebreaker called pass the panda. Since its the…" at bounding box center [593, 227] width 616 height 72
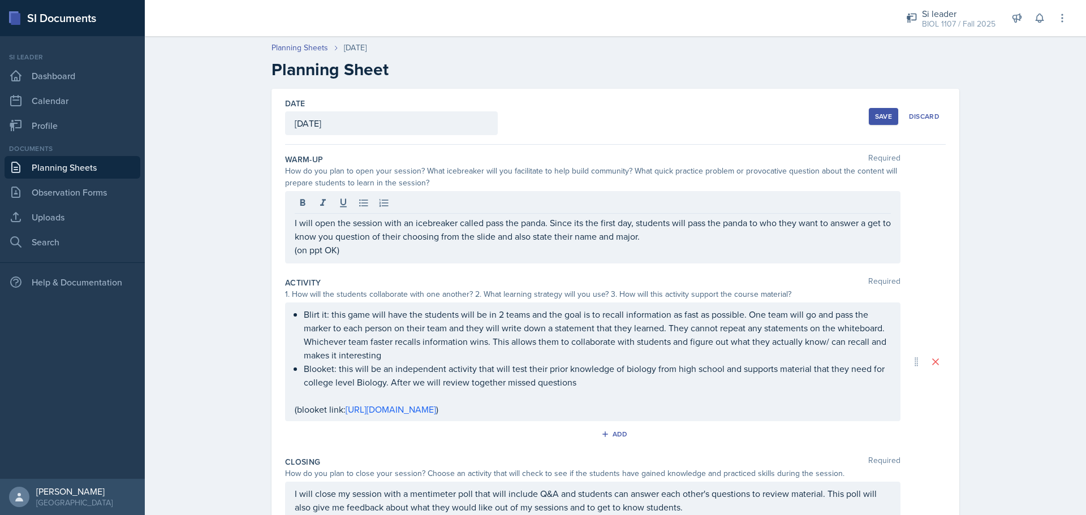
click at [884, 114] on div "Save" at bounding box center [883, 116] width 17 height 9
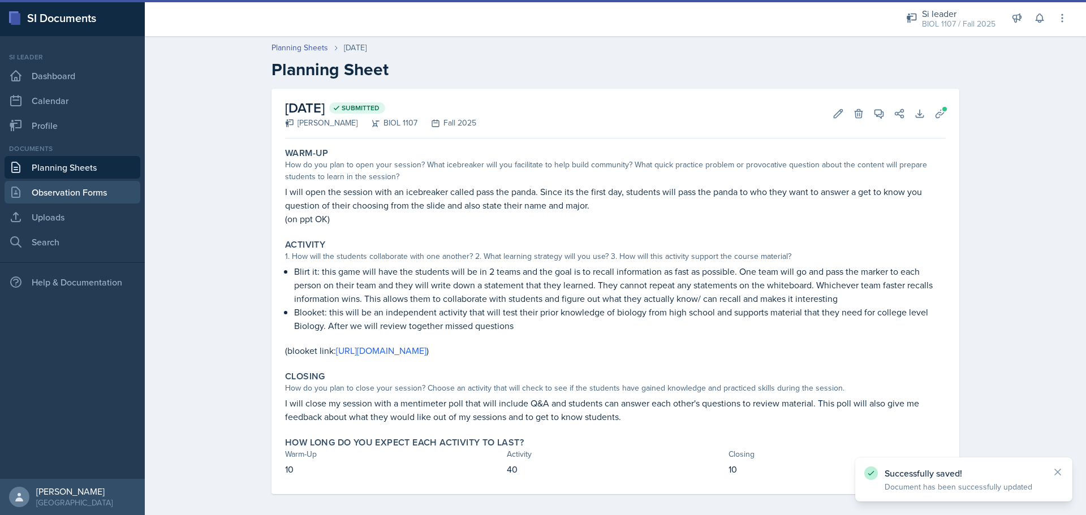
click at [75, 192] on link "Observation Forms" at bounding box center [73, 192] width 136 height 23
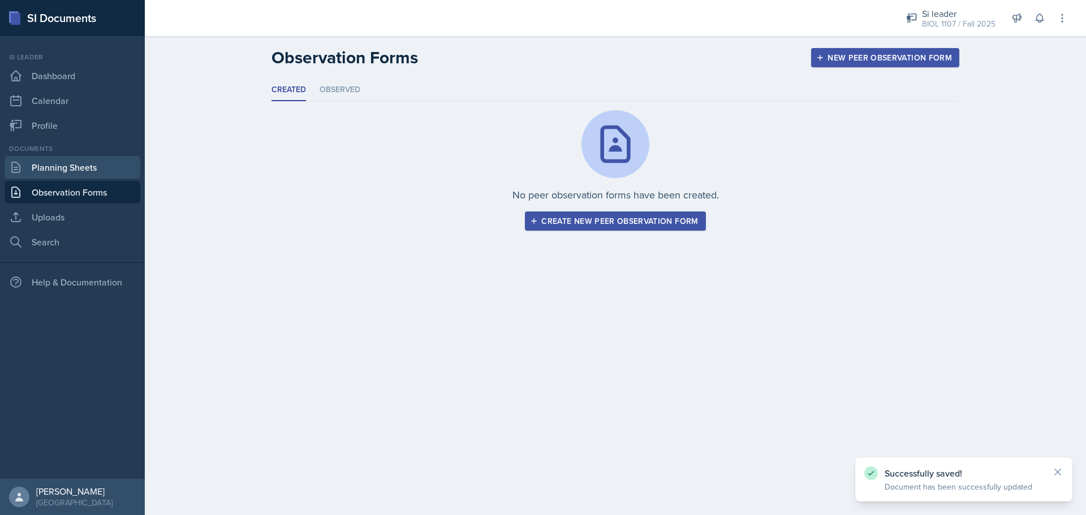
click at [75, 165] on link "Planning Sheets" at bounding box center [73, 167] width 136 height 23
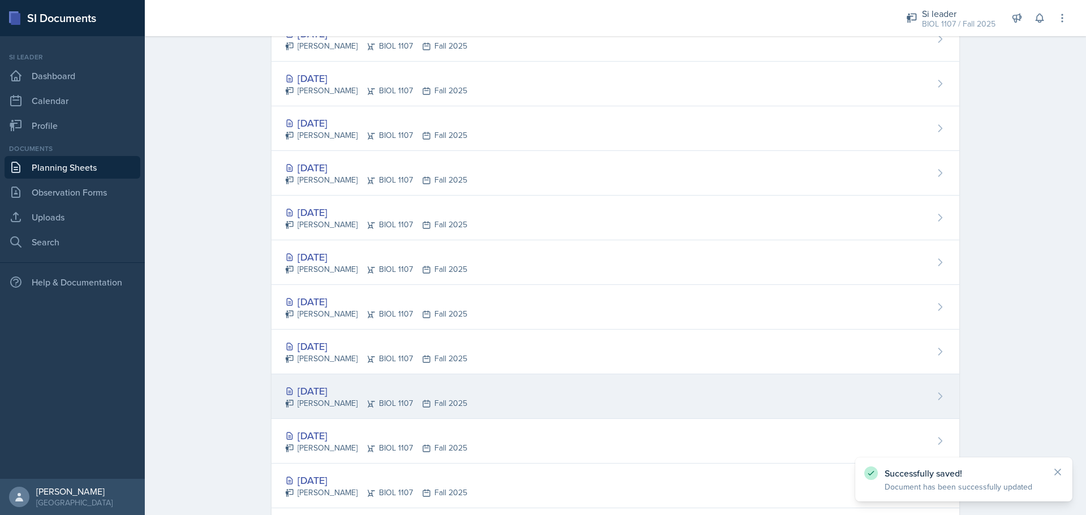
scroll to position [833, 0]
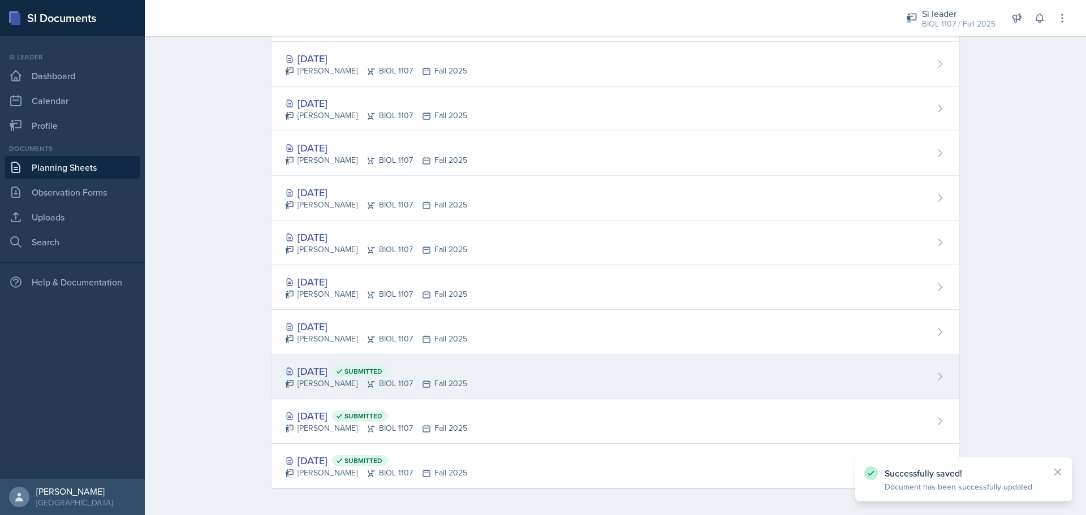
click at [333, 369] on div "[DATE] Submitted" at bounding box center [376, 371] width 182 height 15
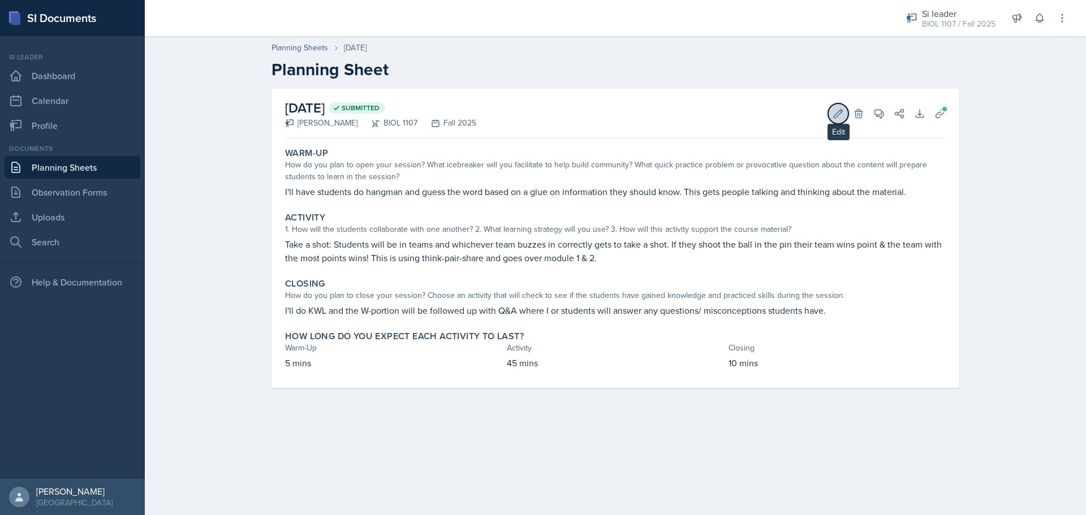
click at [839, 110] on icon at bounding box center [838, 113] width 11 height 11
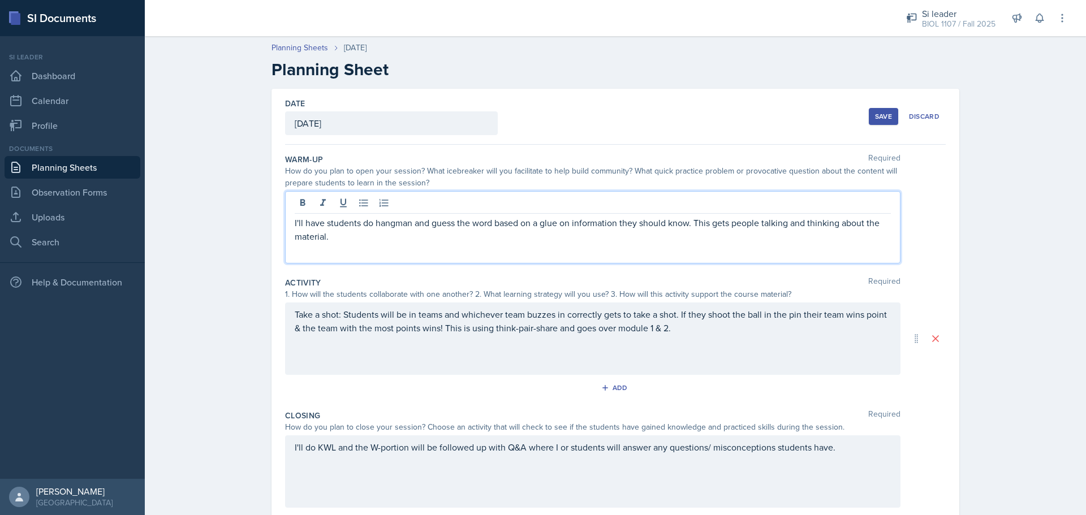
click at [761, 216] on p "I'll have students do hangman and guess the word based on a glue on information…" at bounding box center [593, 229] width 596 height 27
click at [878, 116] on div "Save" at bounding box center [883, 116] width 17 height 9
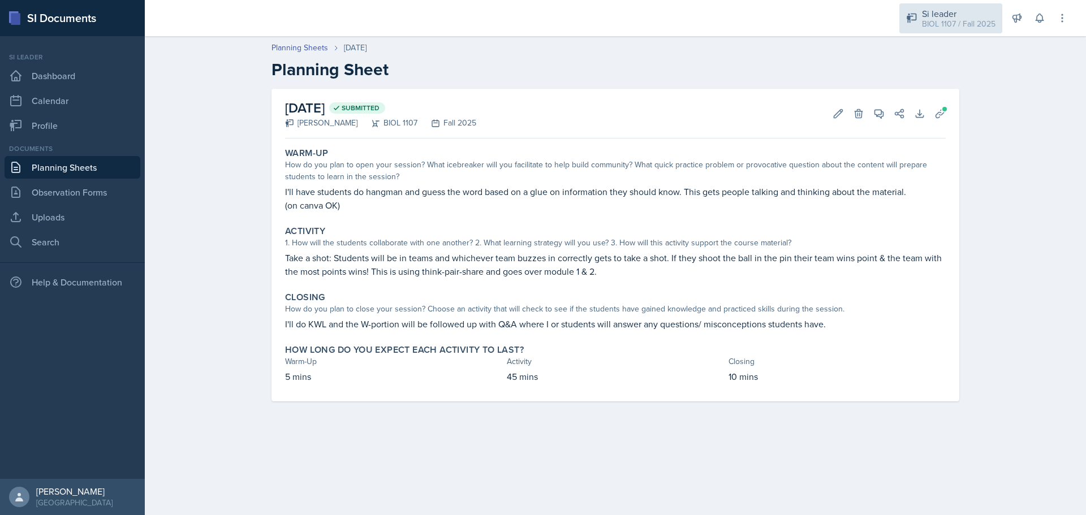
click at [936, 17] on div "Si leader" at bounding box center [959, 14] width 74 height 14
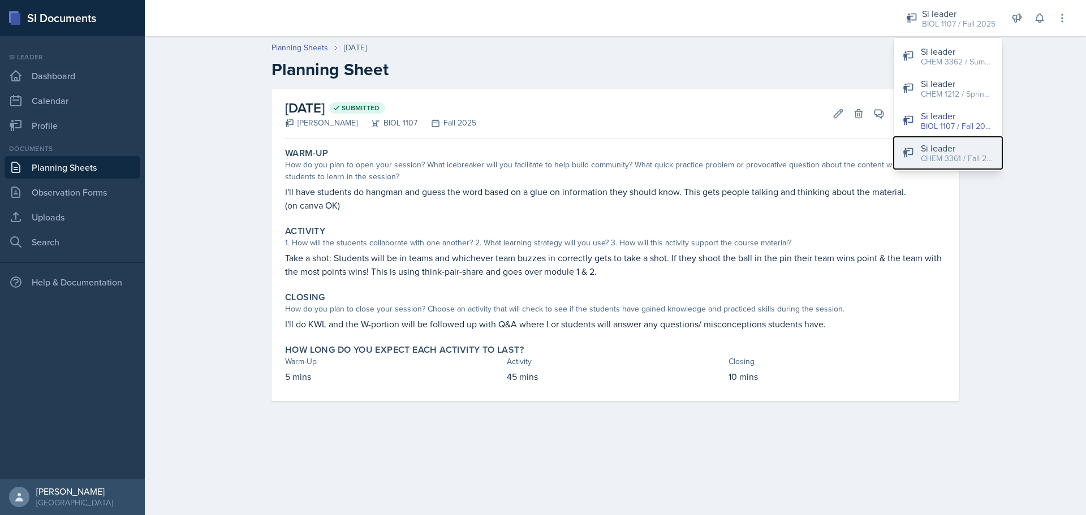
click at [949, 161] on div "CHEM 3361 / Fall 2025" at bounding box center [957, 159] width 72 height 12
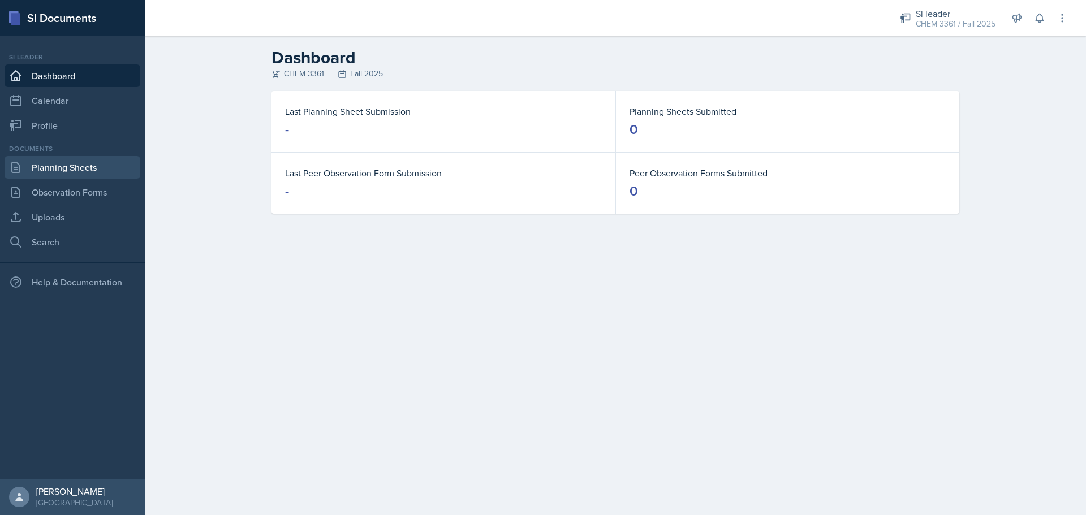
click at [74, 174] on link "Planning Sheets" at bounding box center [73, 167] width 136 height 23
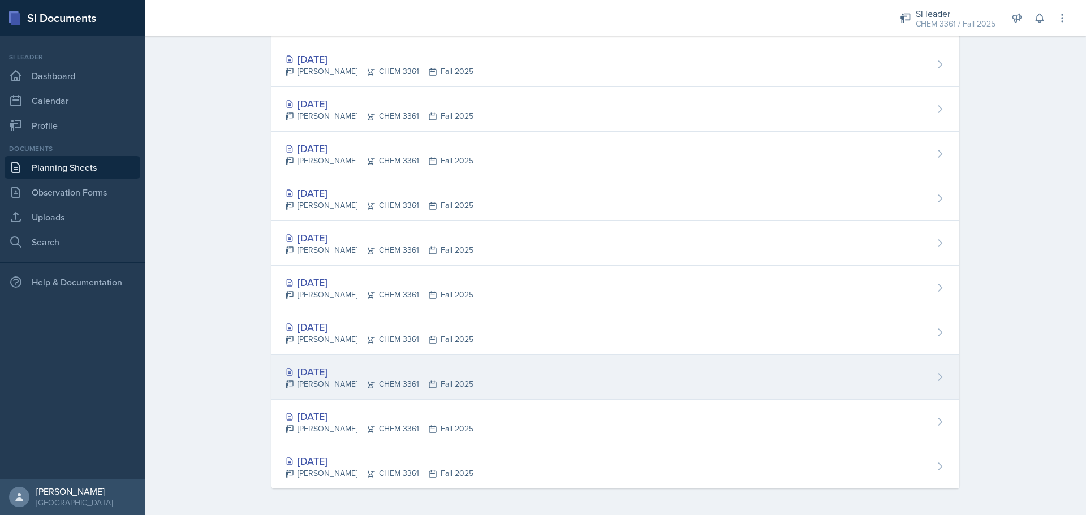
scroll to position [73, 0]
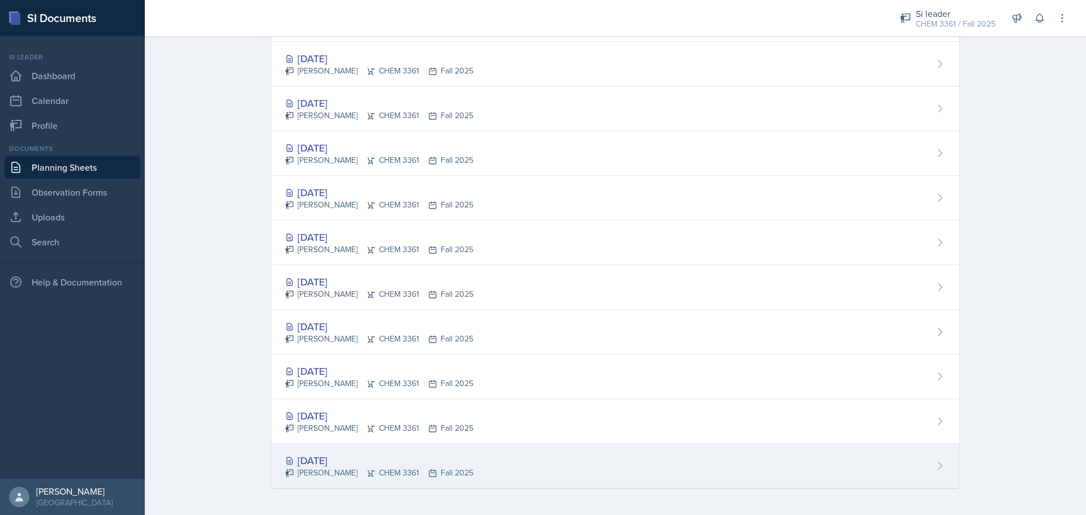
click at [395, 470] on div "[PERSON_NAME] CHEM 3361 Fall 2025" at bounding box center [379, 473] width 188 height 12
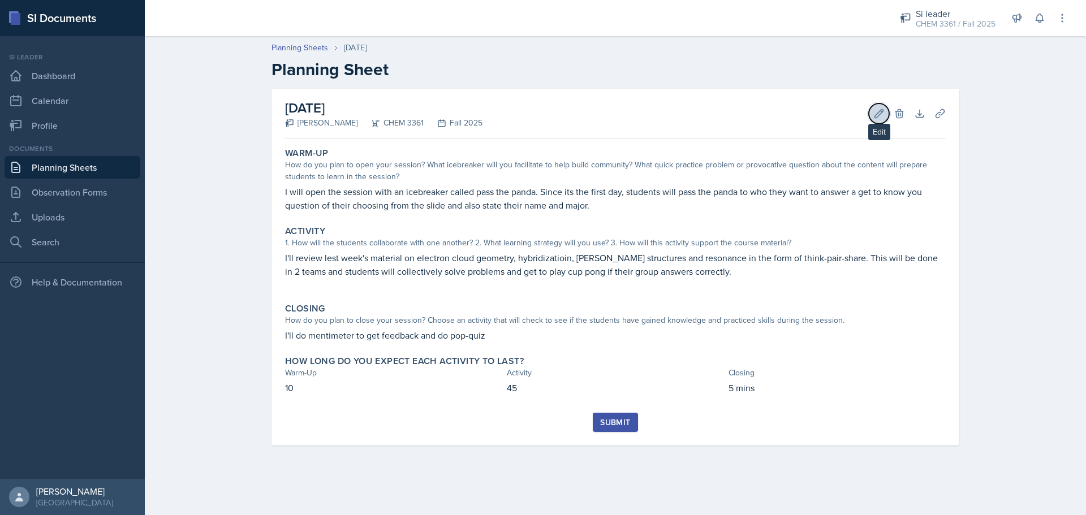
click at [873, 115] on button "Edit" at bounding box center [879, 114] width 20 height 20
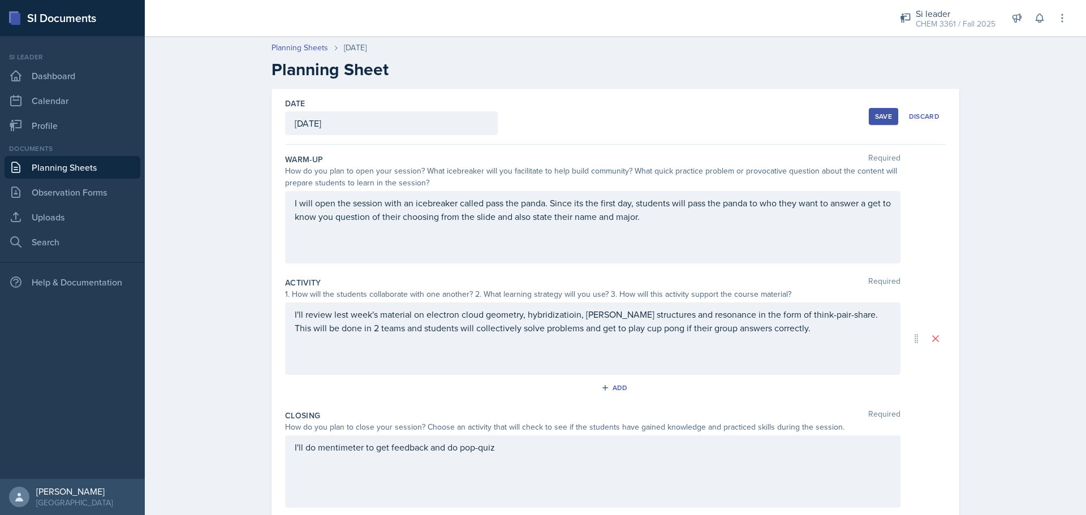
click at [742, 216] on p "I will open the session with an icebreaker called pass the panda. Since its the…" at bounding box center [593, 209] width 596 height 27
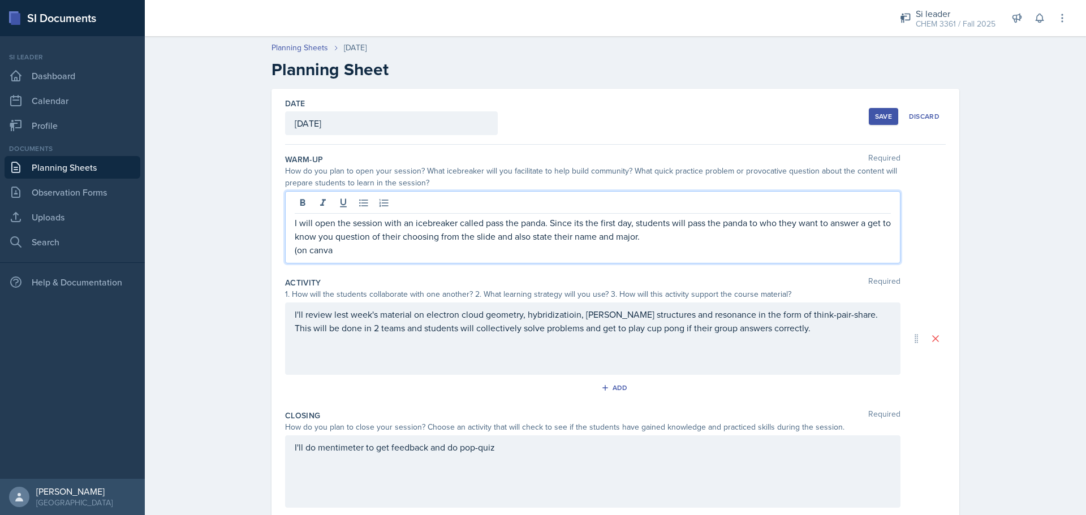
click at [442, 253] on p "(on canva" at bounding box center [593, 250] width 596 height 14
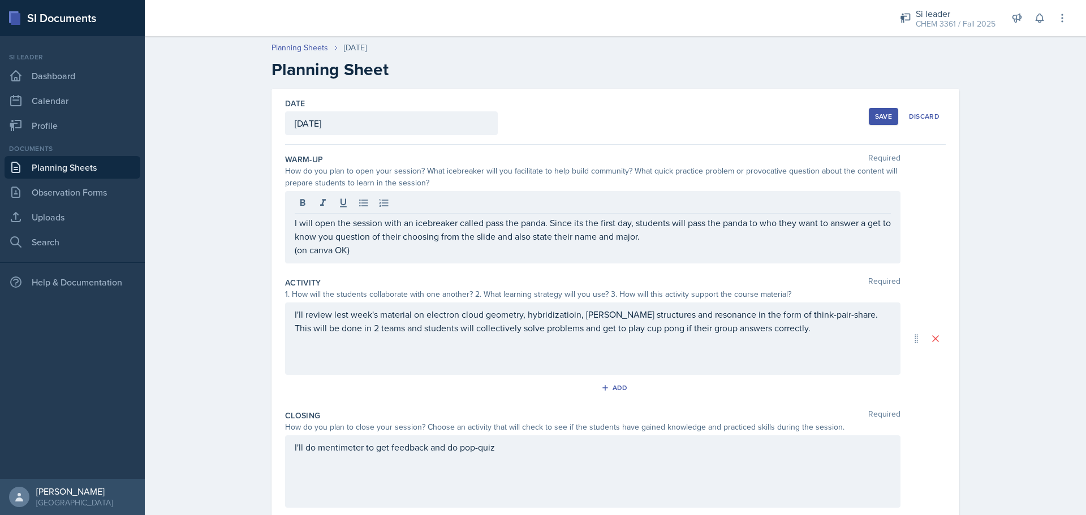
click at [875, 113] on div "Save" at bounding box center [883, 116] width 17 height 9
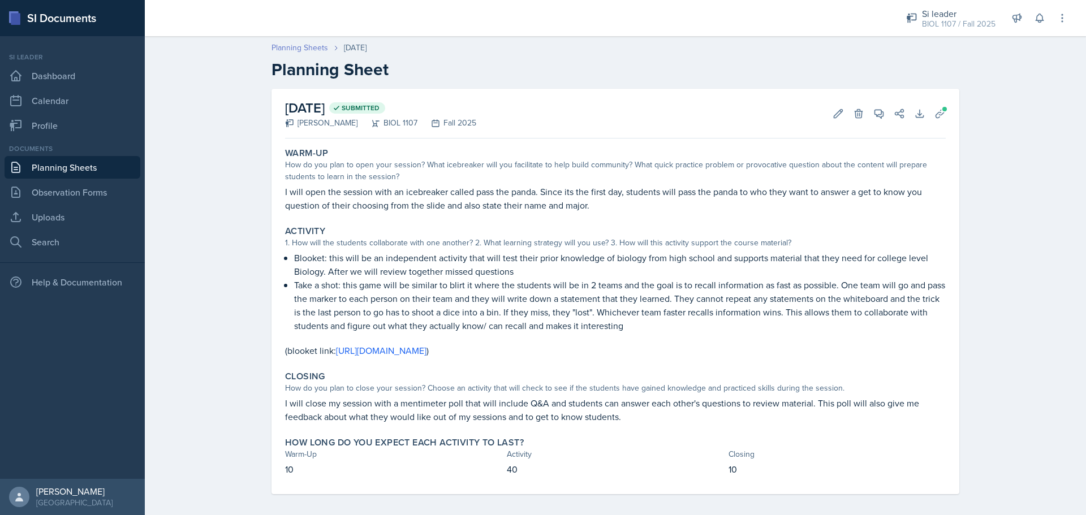
click at [295, 49] on link "Planning Sheets" at bounding box center [300, 48] width 57 height 12
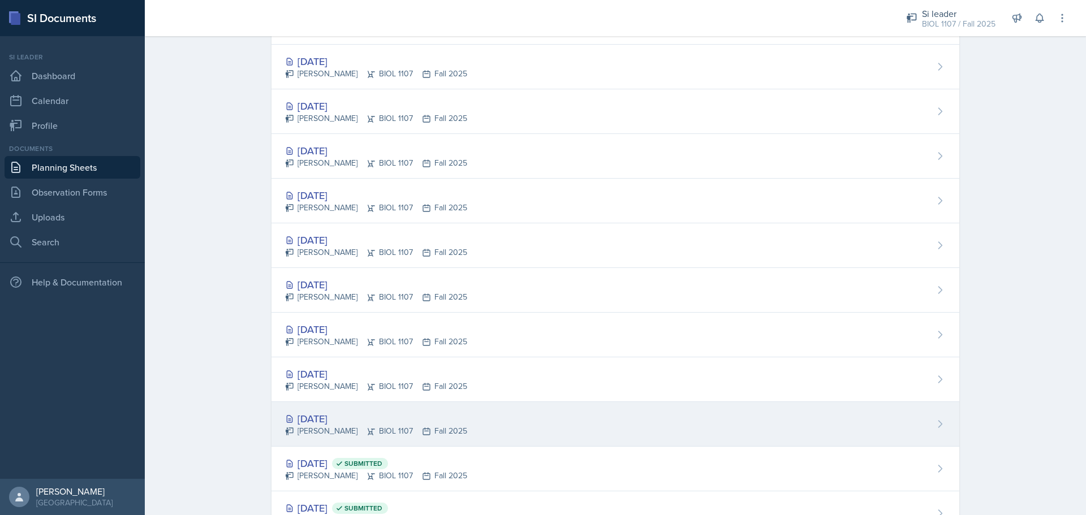
scroll to position [833, 0]
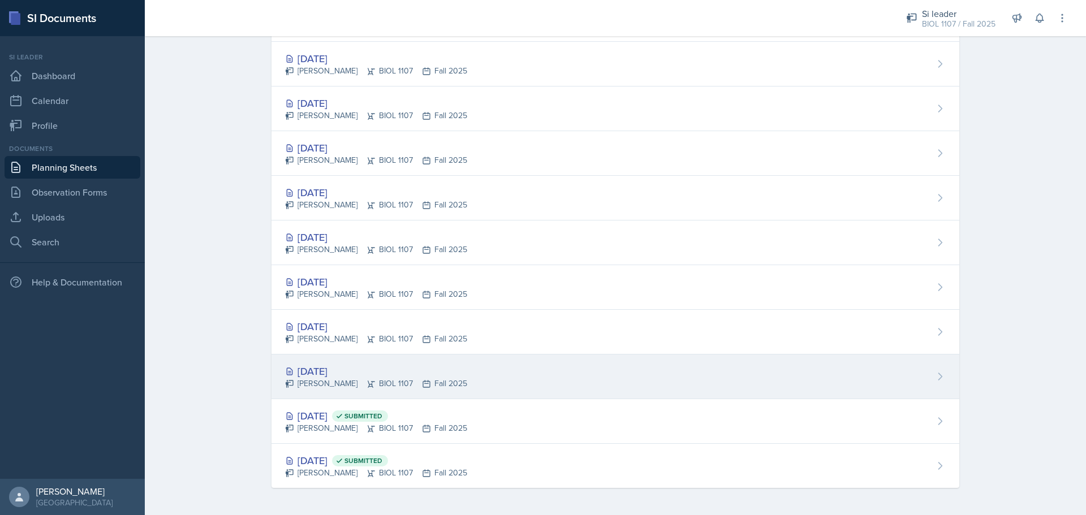
click at [329, 373] on div "[DATE]" at bounding box center [376, 371] width 182 height 15
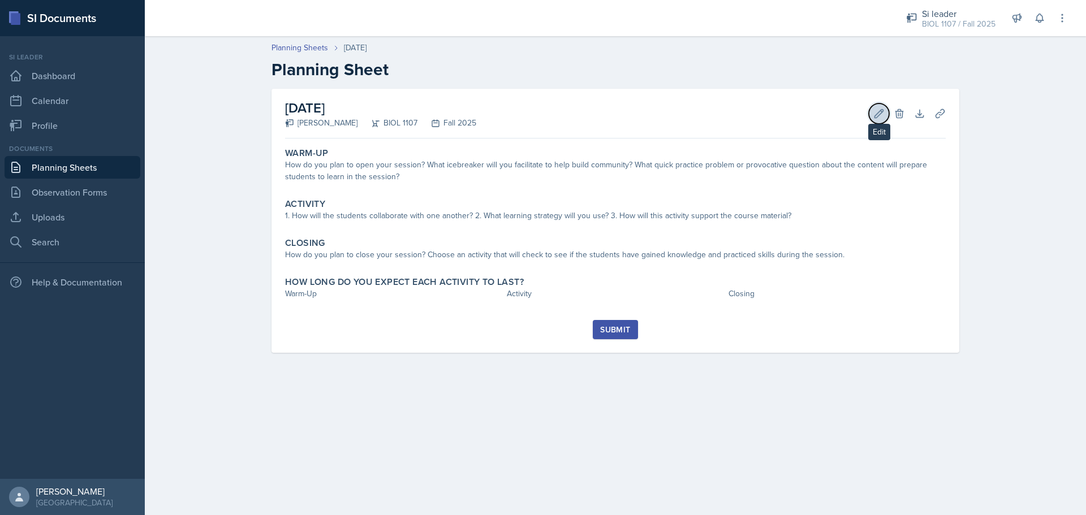
click at [878, 118] on icon at bounding box center [878, 113] width 11 height 11
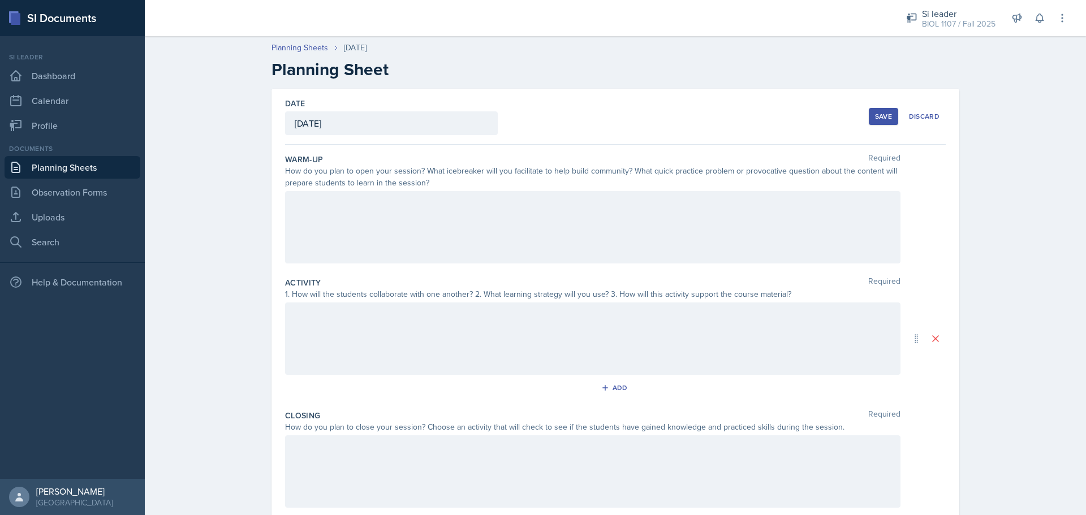
click at [376, 328] on div at bounding box center [593, 339] width 616 height 72
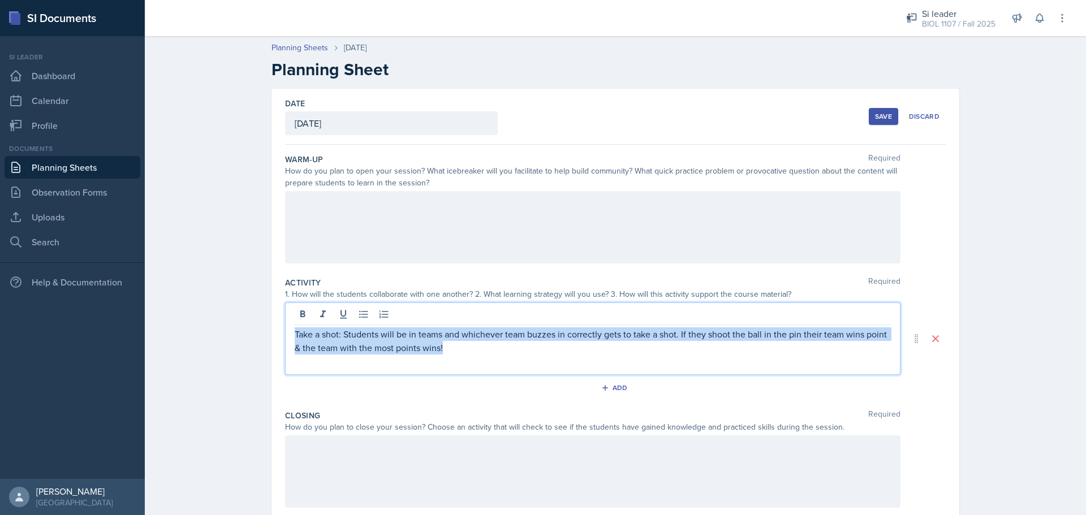
drag, startPoint x: 463, startPoint y: 349, endPoint x: 257, endPoint y: 329, distance: 207.4
click at [257, 329] on div "Date August 28th, 2025 August 2025 27 28 29 30 31 1 2 3 4 5 6 7 8 9 10 11 12 13…" at bounding box center [615, 352] width 724 height 527
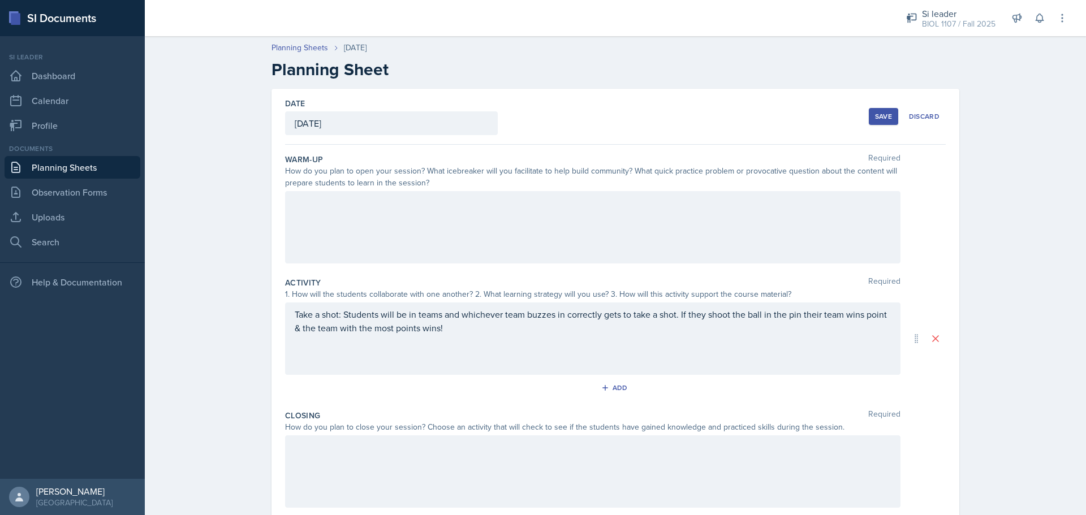
click at [518, 361] on div "Take a shot: Students will be in teams and whichever team buzzes in correctly g…" at bounding box center [593, 339] width 616 height 72
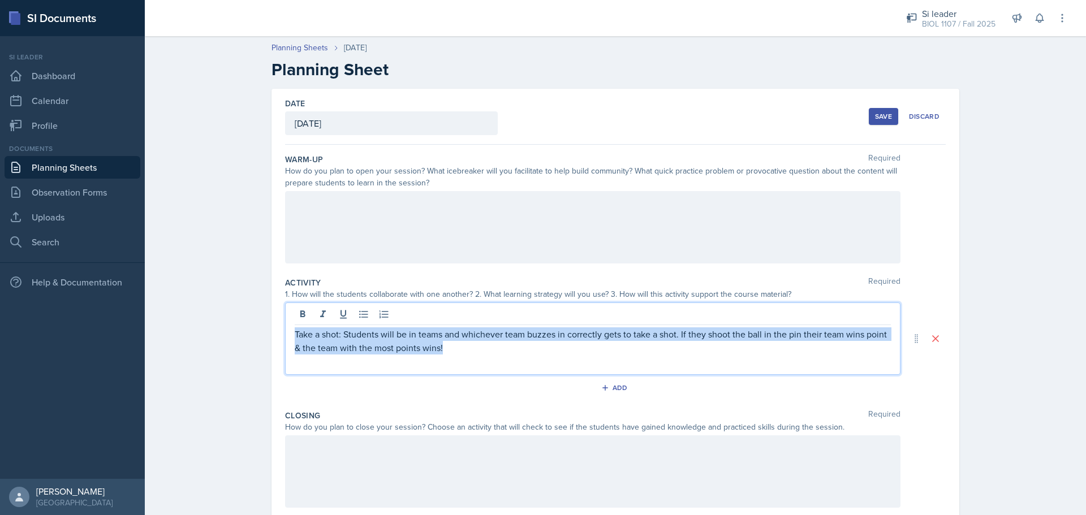
click at [467, 346] on p "Take a shot: Students will be in teams and whichever team buzzes in correctly g…" at bounding box center [593, 341] width 596 height 27
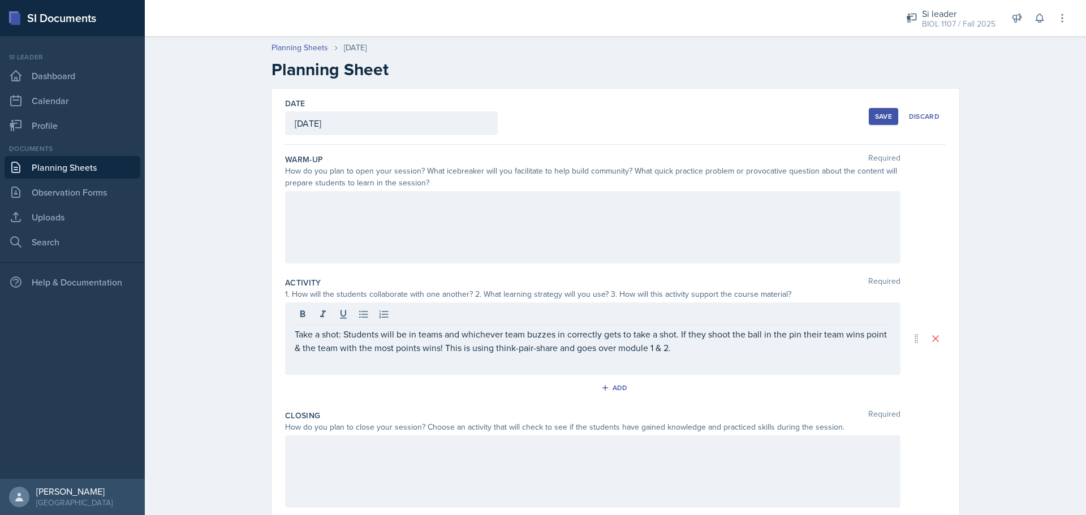
click at [376, 212] on div at bounding box center [593, 227] width 616 height 72
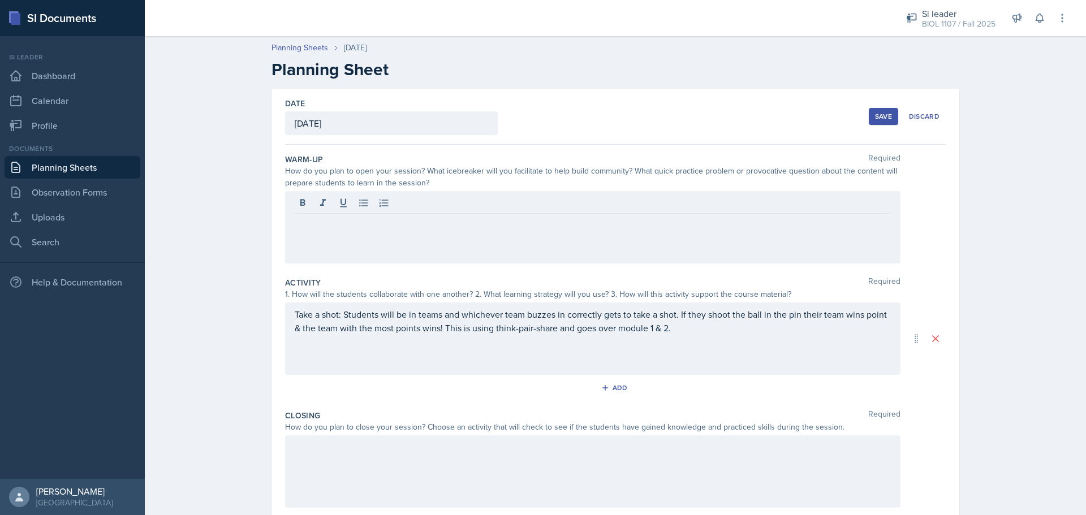
click at [887, 119] on div "Save" at bounding box center [883, 116] width 17 height 9
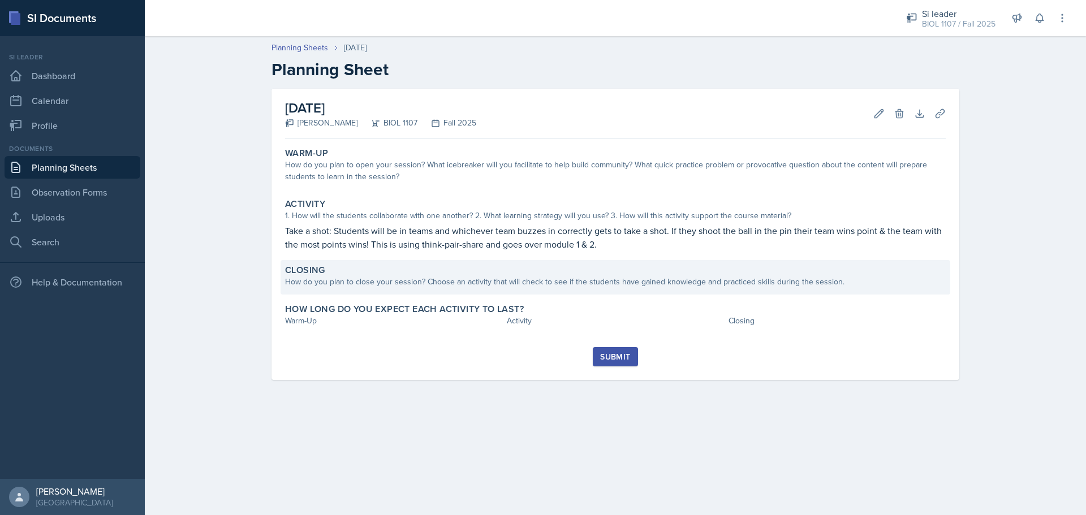
click at [356, 284] on div "How do you plan to close your session? Choose an activity that will check to se…" at bounding box center [615, 282] width 661 height 12
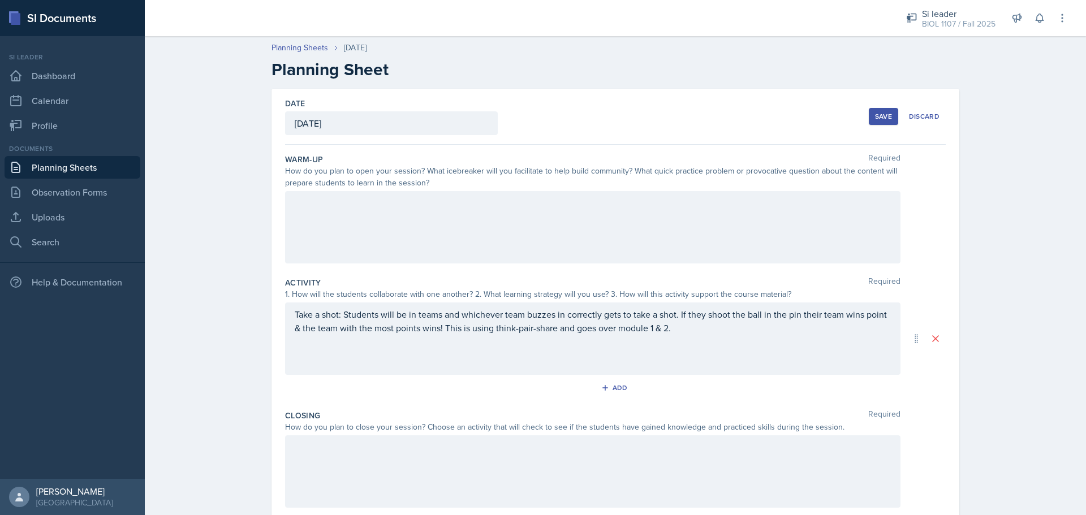
click at [397, 454] on div at bounding box center [593, 472] width 616 height 72
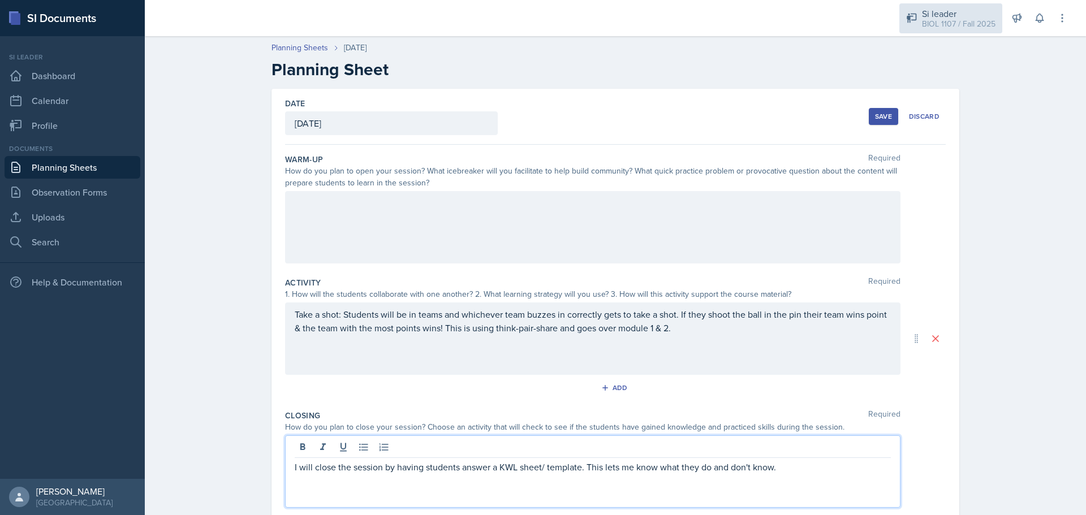
click at [944, 26] on div "BIOL 1107 / Fall 2025" at bounding box center [959, 24] width 74 height 12
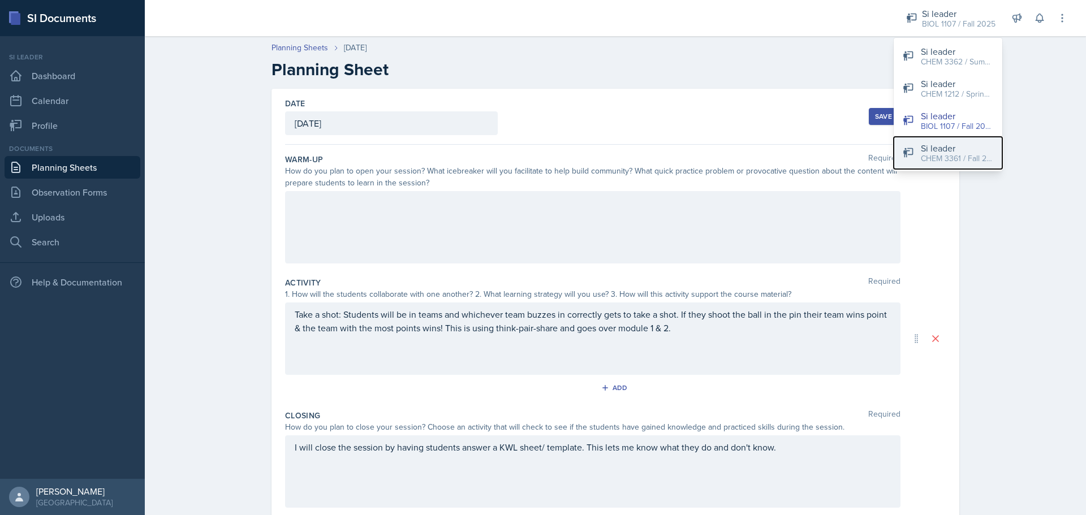
click at [948, 153] on div "CHEM 3361 / Fall 2025" at bounding box center [957, 159] width 72 height 12
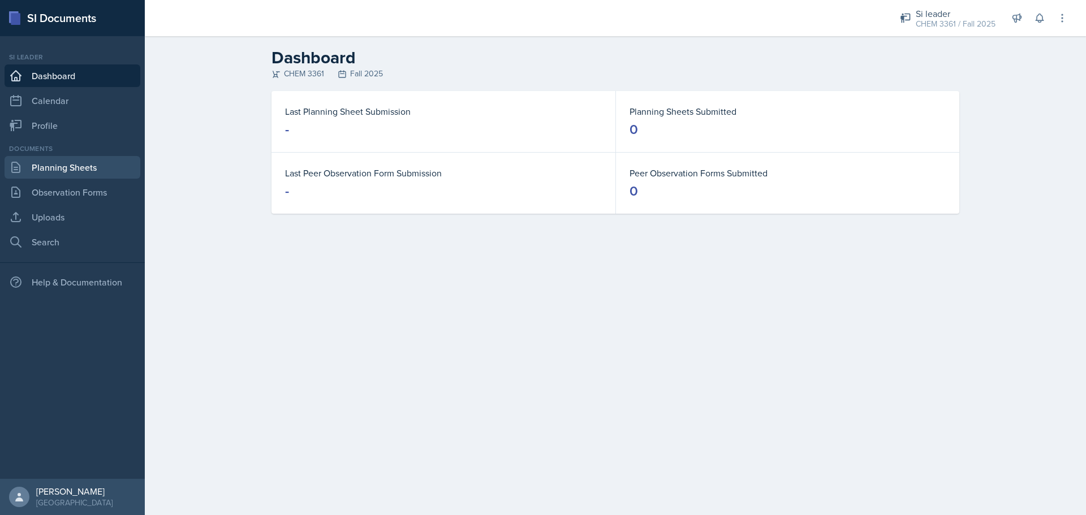
click at [40, 173] on link "Planning Sheets" at bounding box center [73, 167] width 136 height 23
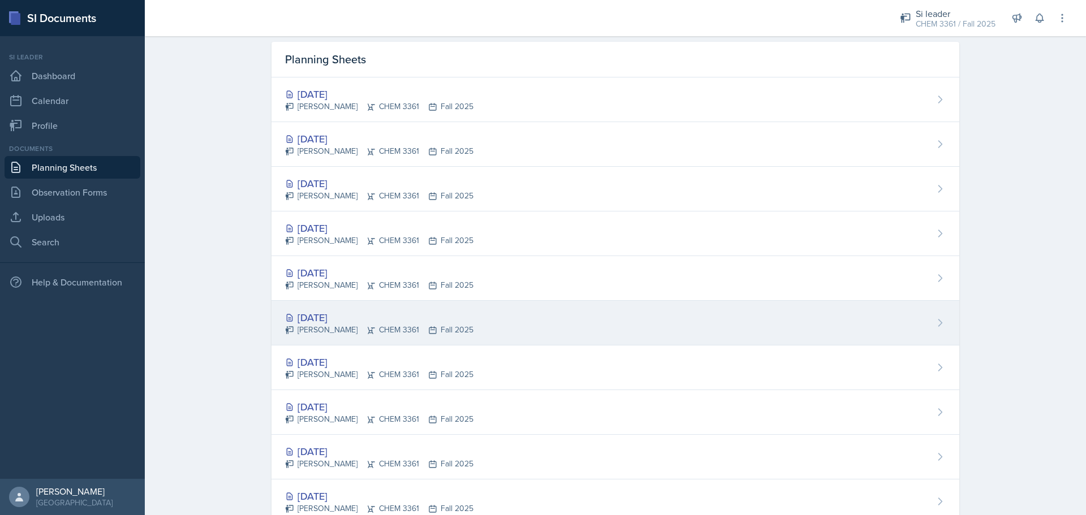
scroll to position [73, 0]
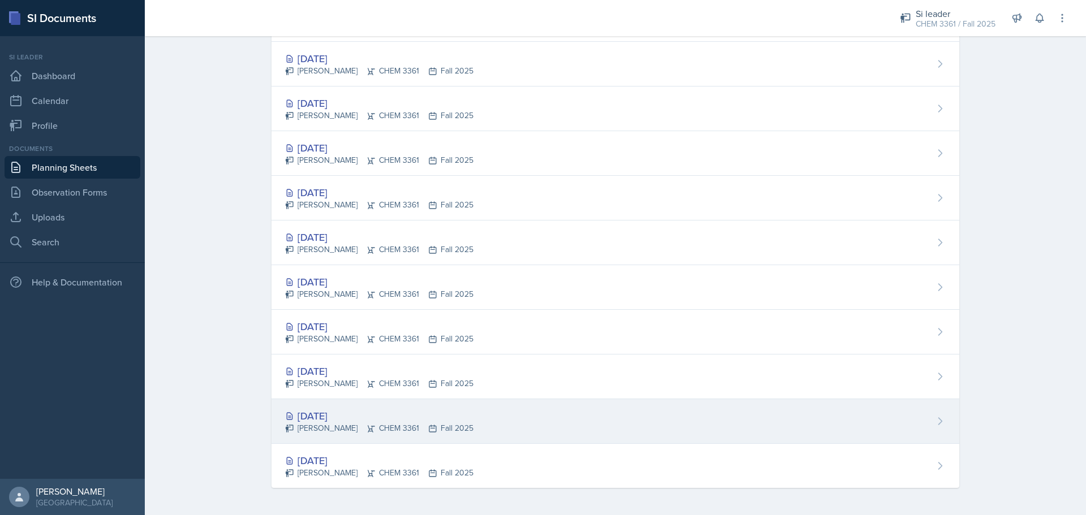
click at [368, 425] on icon at bounding box center [371, 428] width 7 height 7
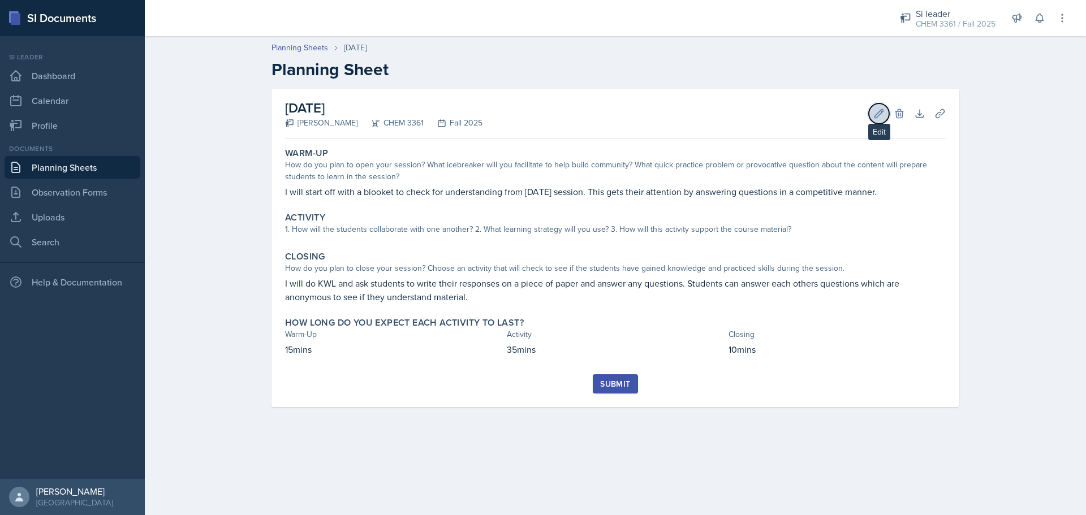
click at [874, 120] on button "Edit" at bounding box center [879, 114] width 20 height 20
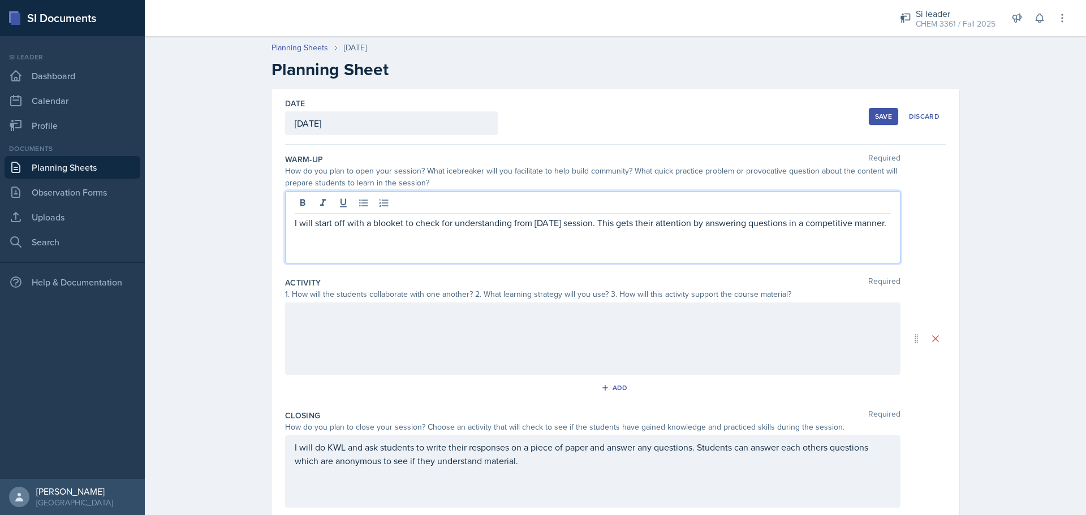
click at [807, 217] on p "I will start off with a blooket to check for understanding from yesterday's ses…" at bounding box center [593, 223] width 596 height 14
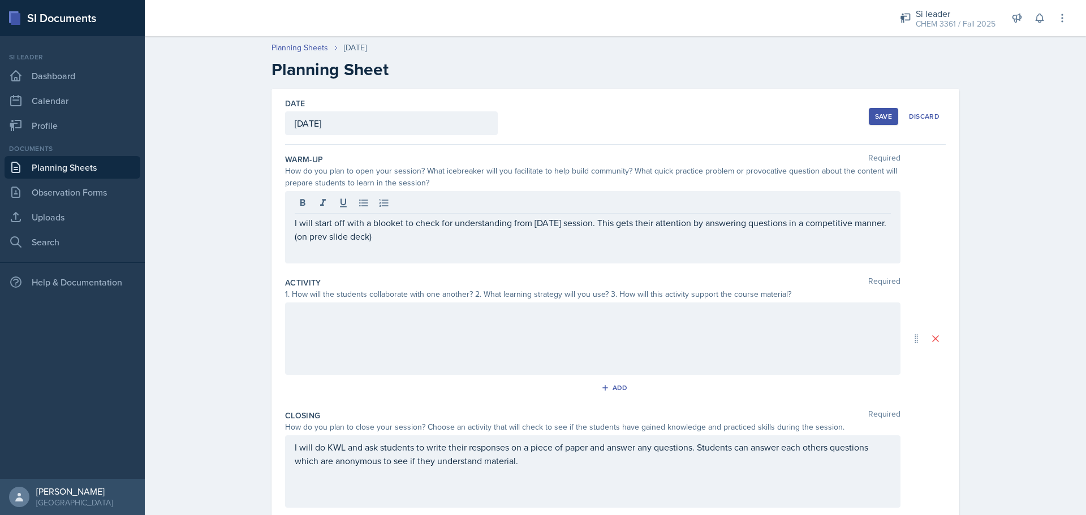
click at [888, 119] on div "Save" at bounding box center [883, 116] width 17 height 9
